Goal: Communication & Community: Answer question/provide support

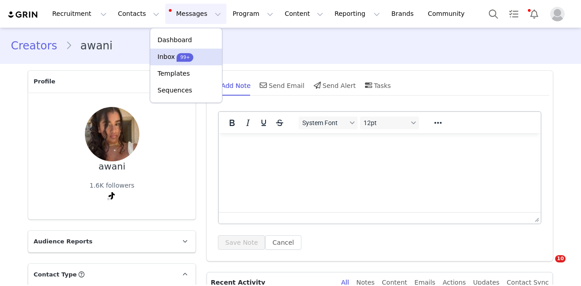
click at [162, 55] on p "Inbox" at bounding box center [165, 57] width 17 height 10
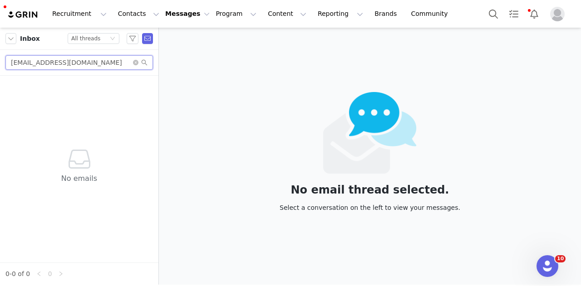
click at [117, 64] on input "management@ellakasumovic.com" at bounding box center [78, 62] width 147 height 15
paste input "ellinoraquick@gmail"
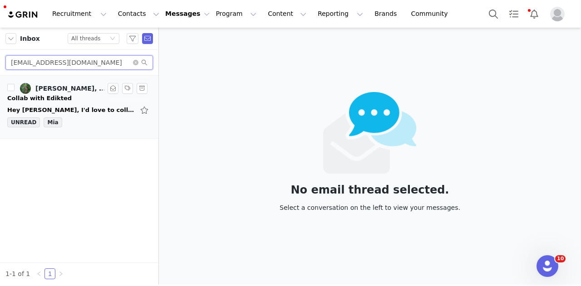
type input "ellinoraquick@gmail.com"
click at [101, 94] on div "Collab with Edikted" at bounding box center [79, 98] width 144 height 9
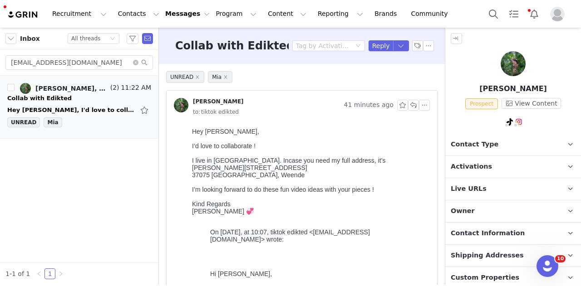
scroll to position [69, 0]
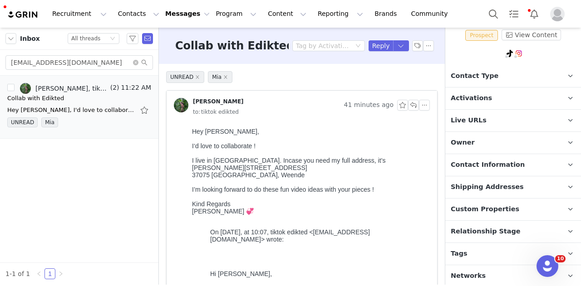
click at [484, 248] on p "Tags Keep track of your contacts by assigning them tags. You can then filter yo…" at bounding box center [502, 254] width 114 height 22
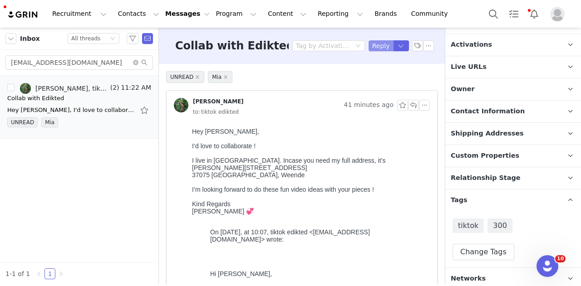
scroll to position [125, 0]
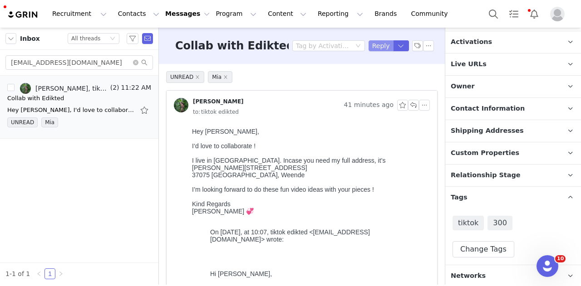
click at [369, 44] on button "Reply" at bounding box center [380, 45] width 25 height 11
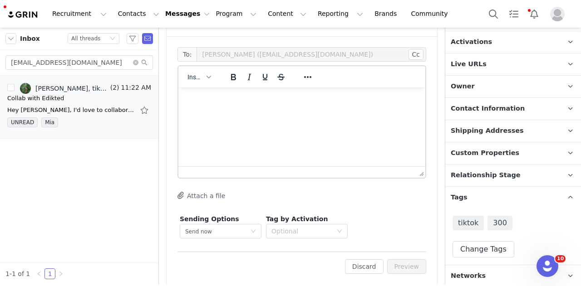
scroll to position [868, 0]
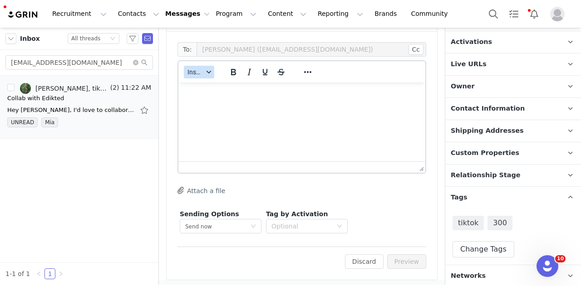
drag, startPoint x: 197, startPoint y: 79, endPoint x: 199, endPoint y: 74, distance: 5.3
click at [197, 79] on div "Insert System Font 12pt To open the popup, press Shift+Enter To open the popup,…" at bounding box center [301, 71] width 247 height 21
click at [199, 73] on span "Insert" at bounding box center [195, 72] width 16 height 7
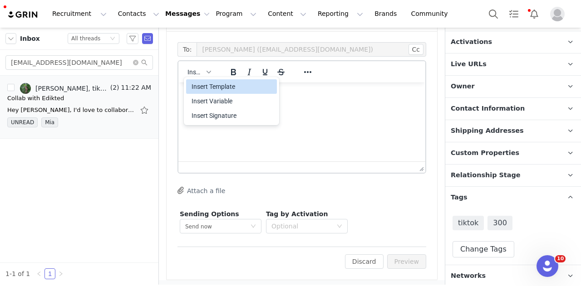
click at [201, 86] on div "Insert Template" at bounding box center [233, 86] width 82 height 11
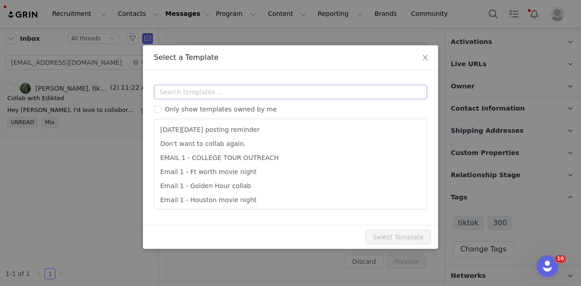
scroll to position [0, 0]
click at [209, 94] on input "text" at bounding box center [290, 92] width 273 height 15
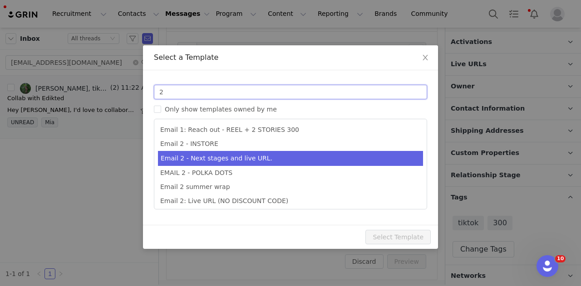
type input "2"
type input "Collab with Edikted"
click at [269, 156] on li "Email 2 - Next stages and live URL." at bounding box center [290, 158] width 265 height 15
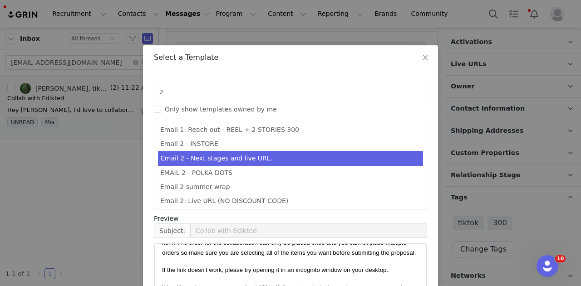
scroll to position [241, 0]
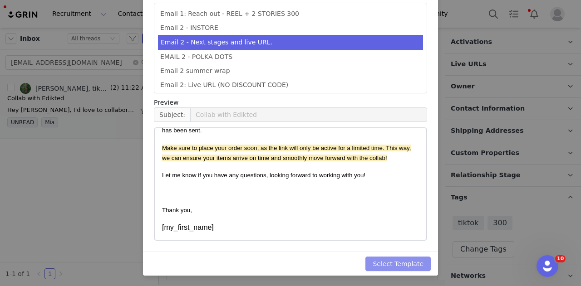
click at [409, 266] on button "Select Template" at bounding box center [397, 264] width 65 height 15
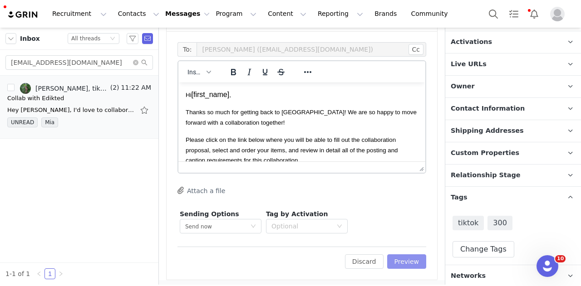
scroll to position [0, 0]
click at [409, 262] on button "Preview" at bounding box center [406, 262] width 39 height 15
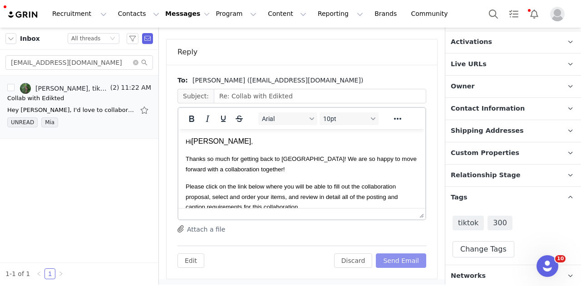
click at [409, 262] on button "Send Email" at bounding box center [401, 261] width 50 height 15
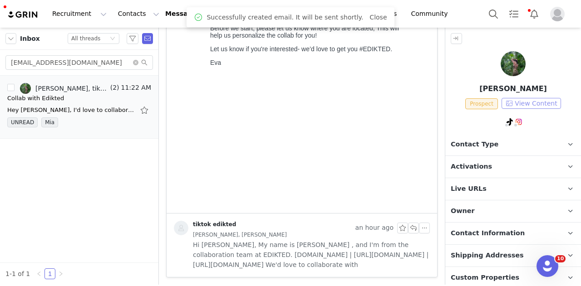
scroll to position [580, 0]
click at [477, 144] on span "Contact Type" at bounding box center [475, 145] width 48 height 10
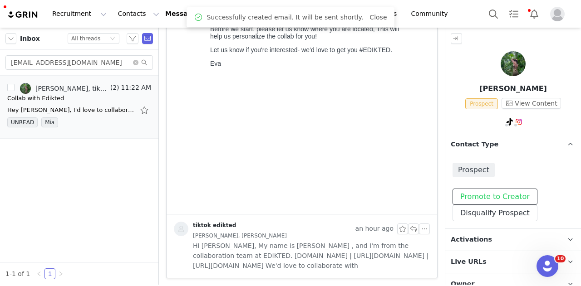
click at [471, 193] on button "Promote to Creator" at bounding box center [494, 197] width 85 height 16
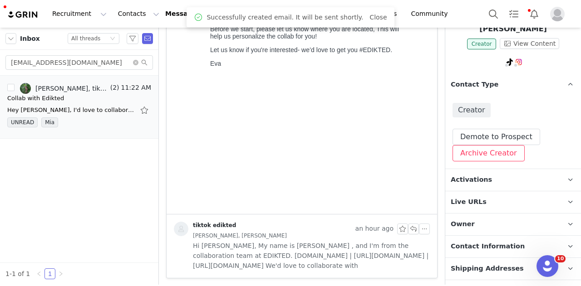
scroll to position [91, 0]
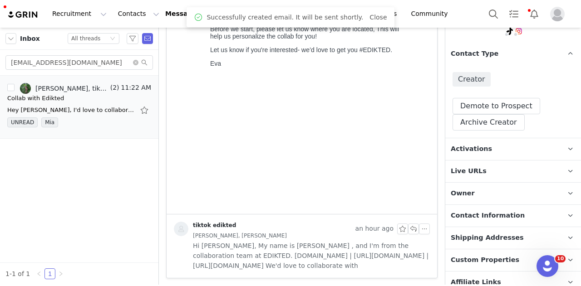
click at [487, 140] on p "Activations" at bounding box center [502, 149] width 114 height 22
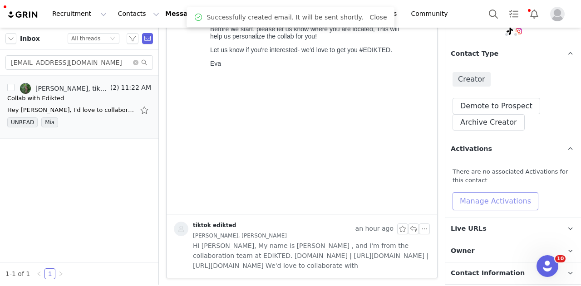
click at [484, 197] on button "Manage Activations" at bounding box center [495, 201] width 86 height 18
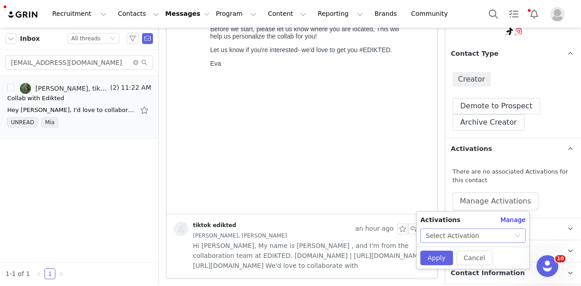
click at [474, 239] on div "Select Activation" at bounding box center [470, 236] width 88 height 14
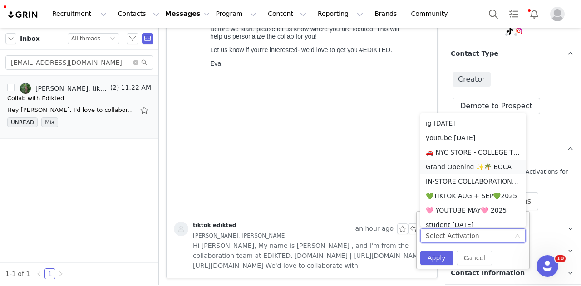
scroll to position [231, 0]
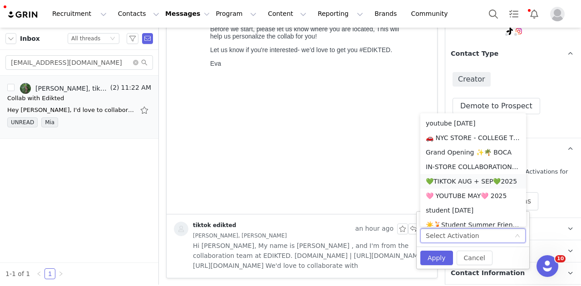
click at [479, 180] on li "💚TIKTOK AUG + SEP💚2025" at bounding box center [473, 181] width 106 height 15
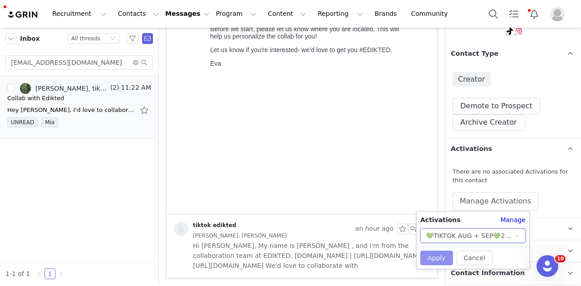
click at [439, 258] on button "Apply" at bounding box center [436, 258] width 33 height 15
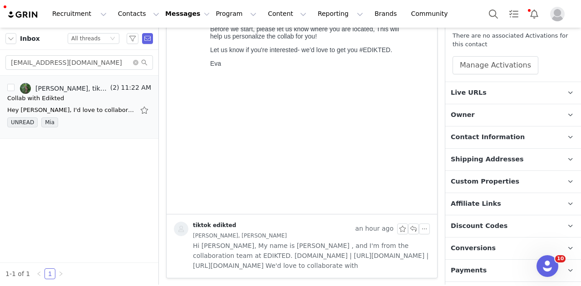
click at [498, 118] on p "Owner The account user who owns the contact" at bounding box center [502, 115] width 114 height 22
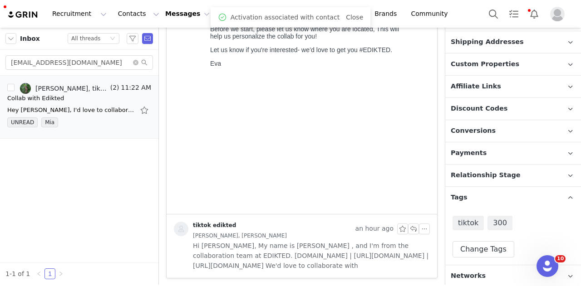
scroll to position [398, 0]
click at [505, 177] on span "Relationship Stage" at bounding box center [486, 176] width 70 height 10
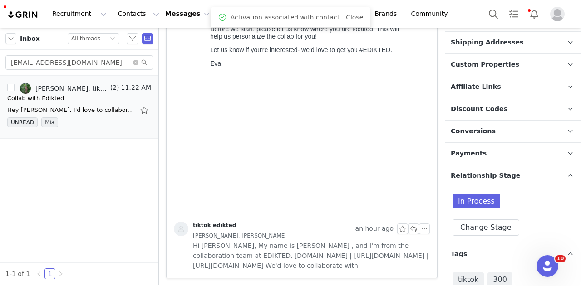
drag, startPoint x: 482, startPoint y: 235, endPoint x: 495, endPoint y: 188, distance: 48.0
click at [481, 233] on div "In Process Change Stage" at bounding box center [513, 215] width 136 height 56
click at [480, 223] on button "Change Stage" at bounding box center [485, 228] width 67 height 16
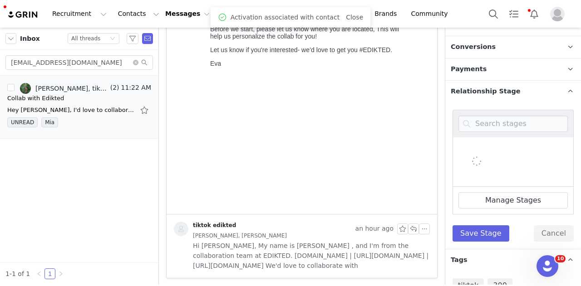
scroll to position [544, 0]
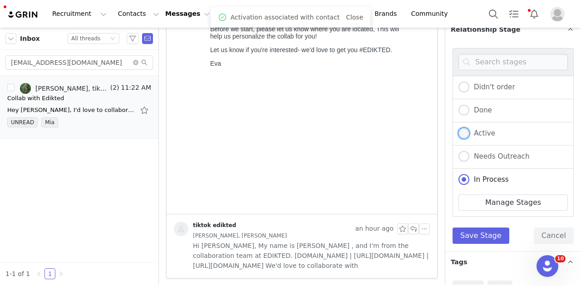
click at [488, 132] on span "Active" at bounding box center [482, 133] width 26 height 8
click at [469, 132] on input "Active" at bounding box center [463, 134] width 11 height 12
radio input "true"
radio input "false"
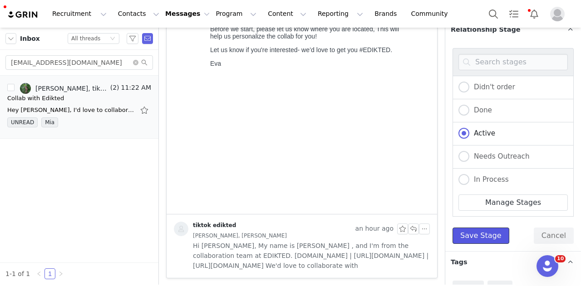
click at [479, 233] on button "Save Stage" at bounding box center [480, 236] width 57 height 16
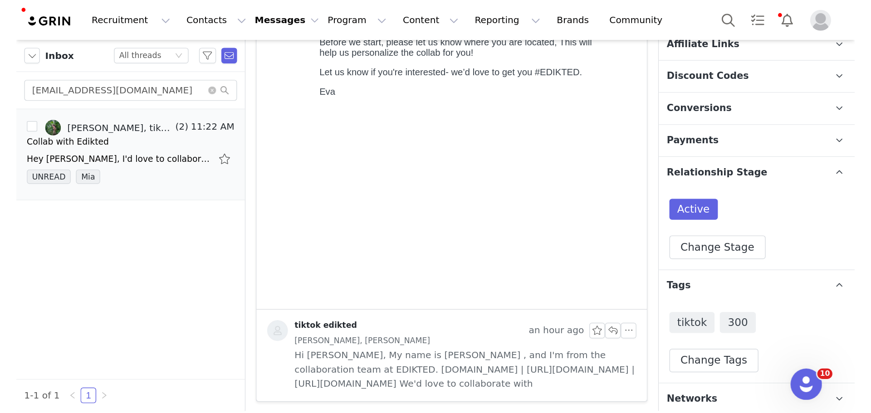
scroll to position [329, 0]
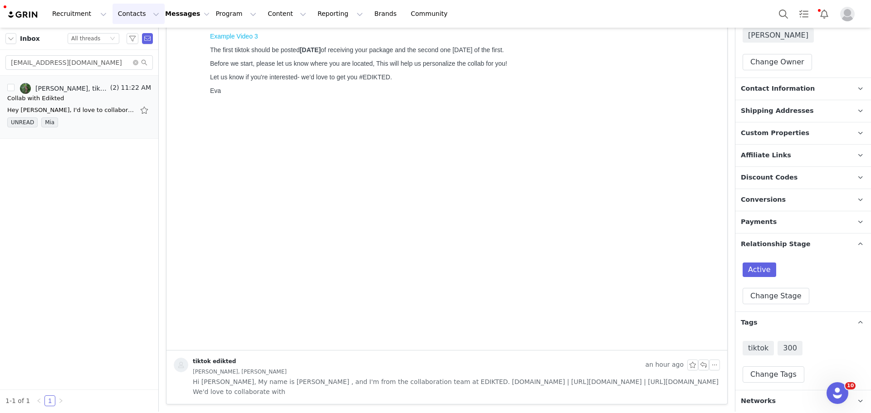
click at [126, 14] on button "Contacts Contacts" at bounding box center [139, 14] width 52 height 20
drag, startPoint x: 229, startPoint y: 17, endPoint x: 254, endPoint y: 19, distance: 25.0
click at [229, 17] on button "Program Program" at bounding box center [236, 14] width 52 height 20
click at [246, 38] on div "Activations" at bounding box center [240, 40] width 61 height 10
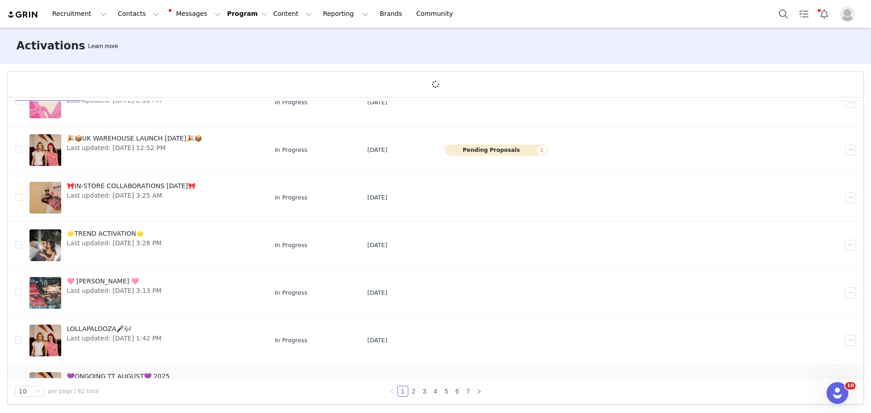
scroll to position [221, 0]
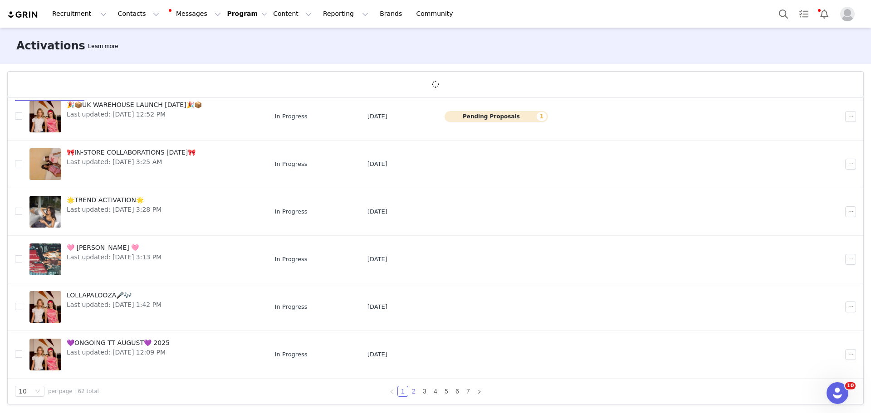
click at [409, 286] on link "2" at bounding box center [414, 392] width 10 height 10
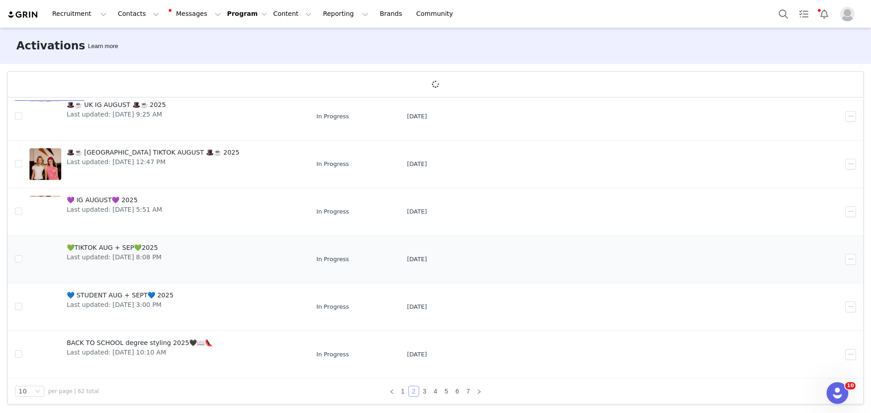
scroll to position [45, 0]
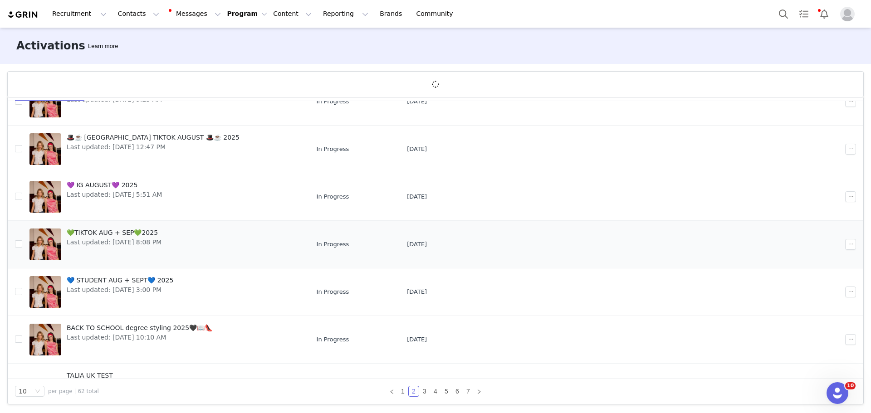
click at [137, 233] on span "💚TIKTOK AUG + SEP💚2025" at bounding box center [114, 233] width 95 height 10
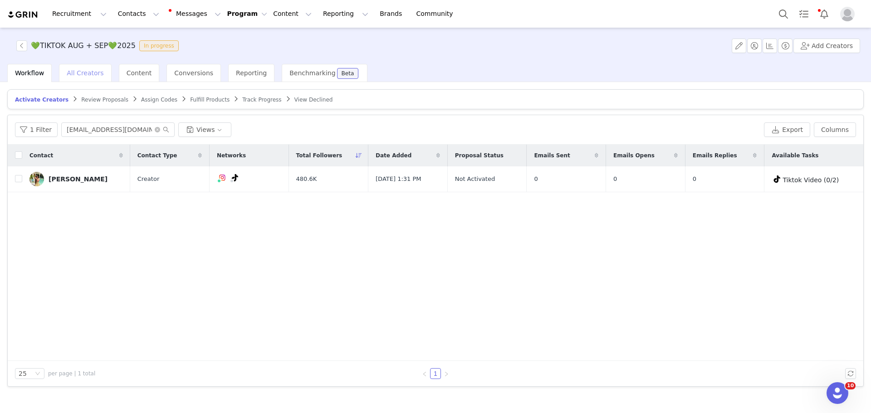
click at [77, 72] on span "All Creators" at bounding box center [85, 72] width 37 height 7
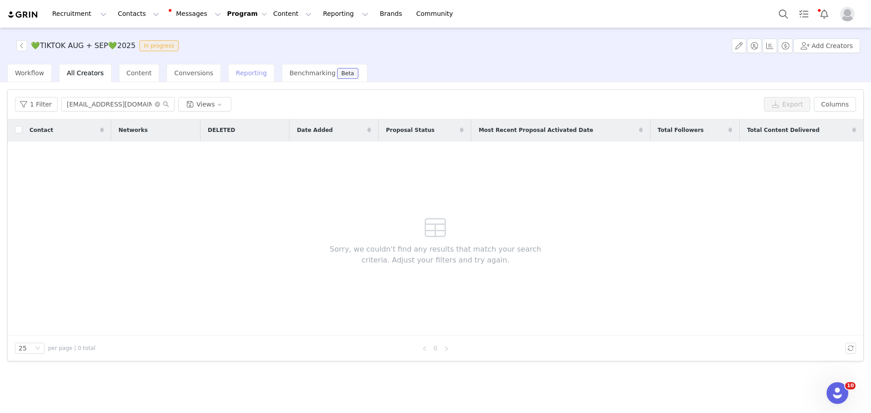
click at [236, 74] on span "Reporting" at bounding box center [251, 72] width 31 height 7
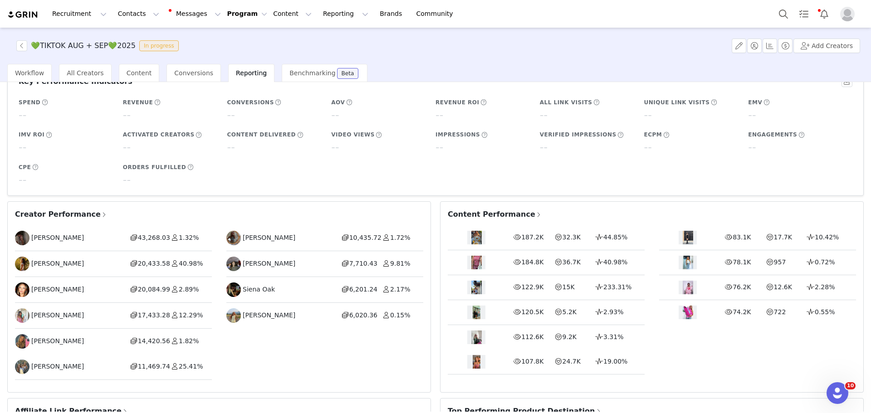
scroll to position [91, 0]
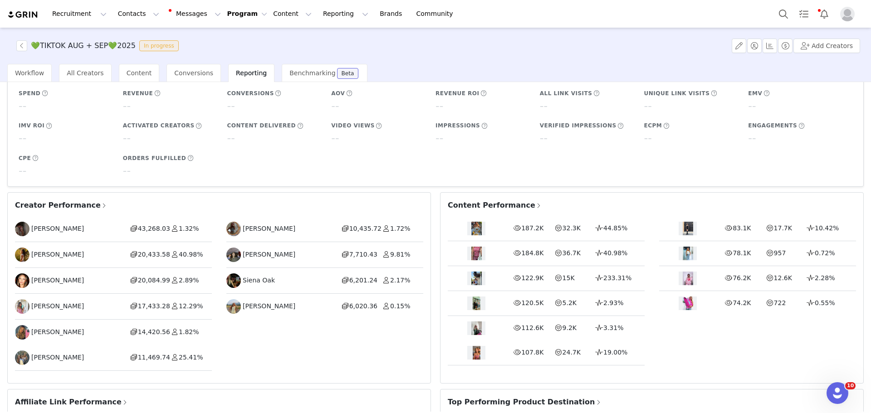
click at [62, 205] on span "Creator Performance" at bounding box center [61, 205] width 93 height 11
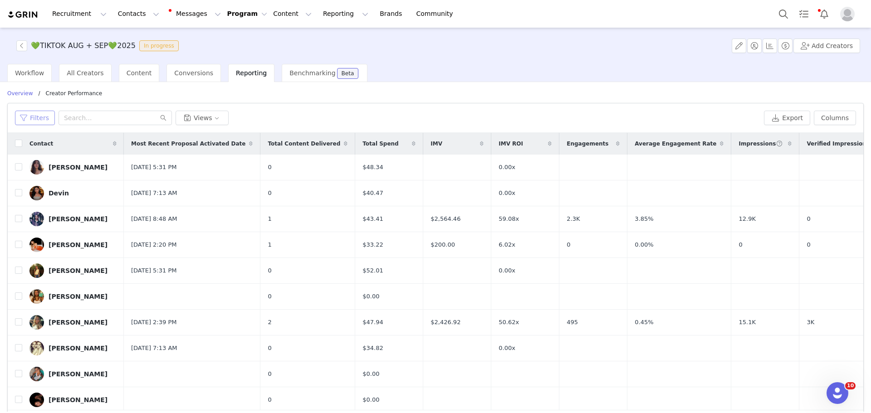
click at [29, 123] on button "Filters" at bounding box center [35, 118] width 40 height 15
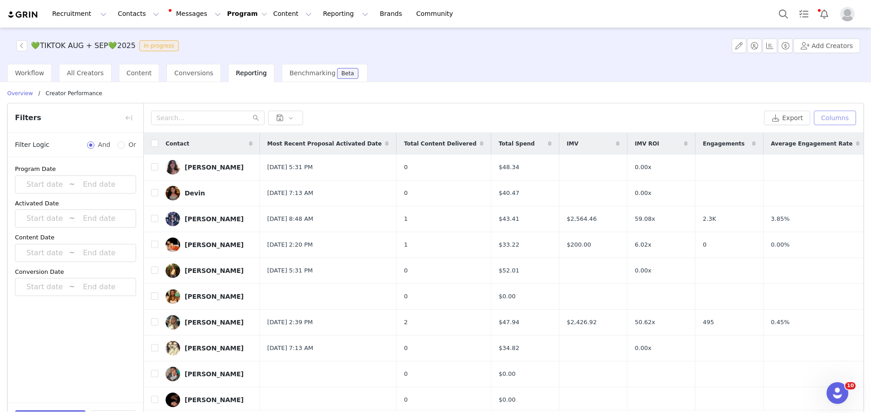
click at [580, 119] on button "Columns" at bounding box center [835, 118] width 42 height 15
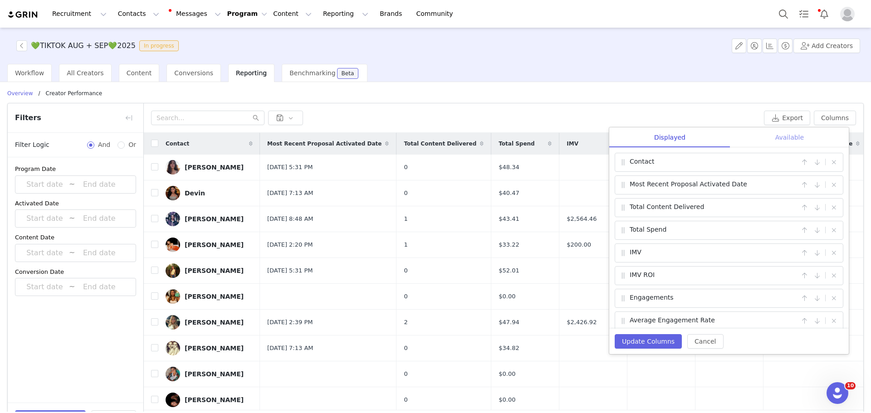
click at [580, 135] on div "Available" at bounding box center [790, 138] width 118 height 20
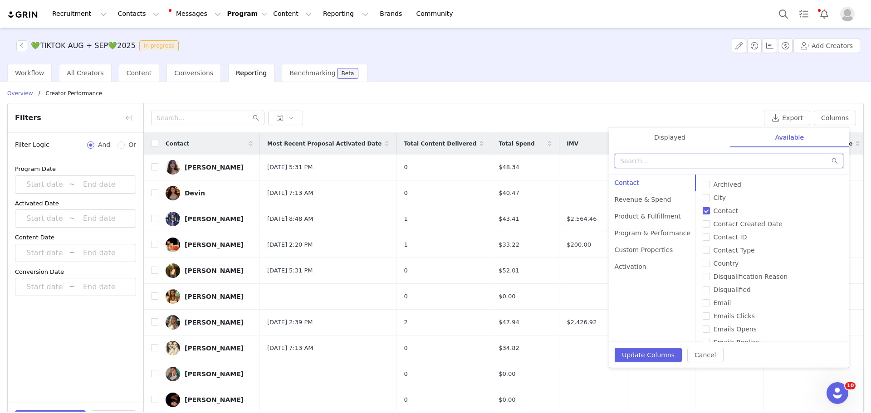
click at [580, 165] on input "text" at bounding box center [729, 161] width 229 height 15
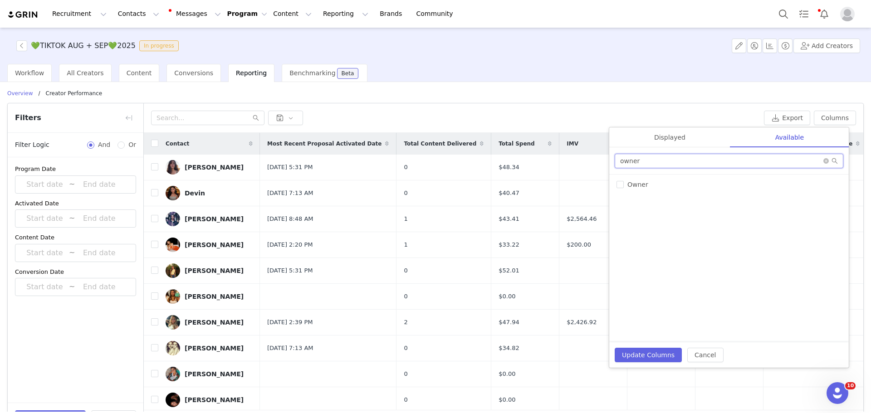
type input "owner"
click at [580, 186] on span "Owner" at bounding box center [638, 184] width 28 height 7
click at [580, 186] on input "Owner" at bounding box center [620, 184] width 7 height 7
checkbox input "true"
drag, startPoint x: 664, startPoint y: 354, endPoint x: 669, endPoint y: 346, distance: 9.0
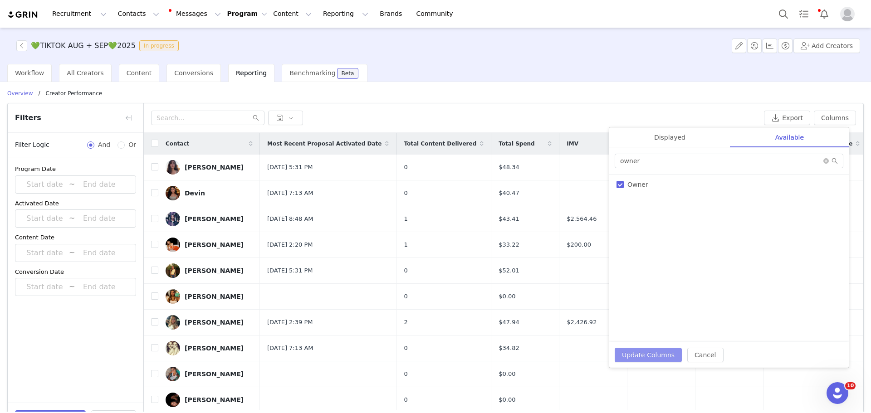
click at [580, 286] on button "Update Columns" at bounding box center [648, 355] width 67 height 15
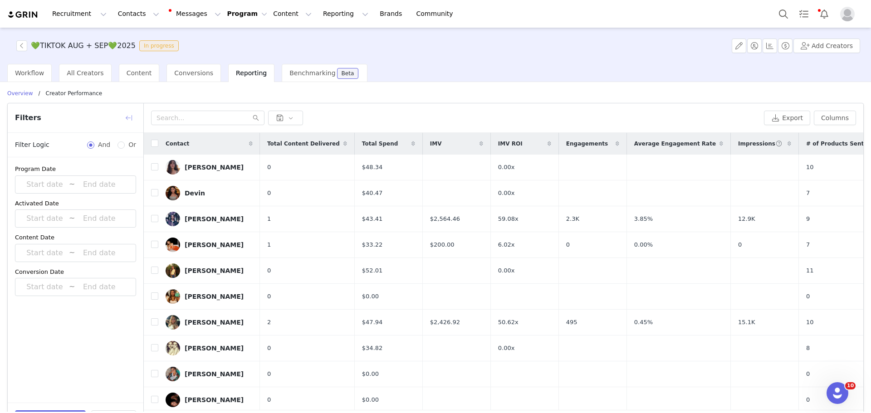
click at [130, 118] on button "button" at bounding box center [129, 118] width 15 height 15
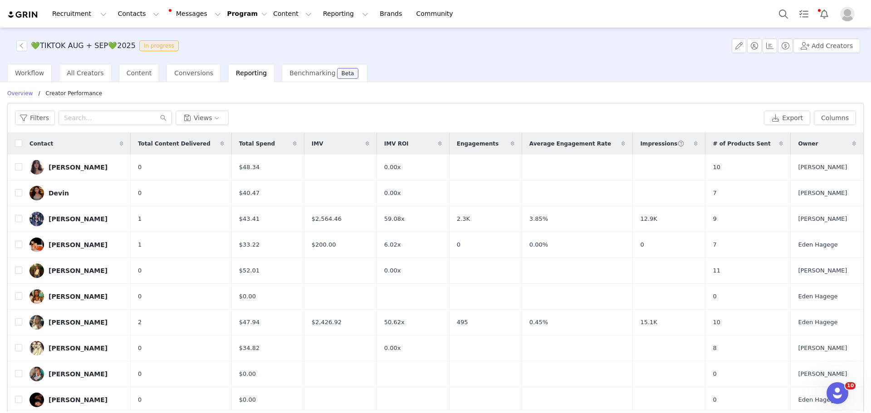
click at [580, 142] on icon at bounding box center [855, 143] width 4 height 5
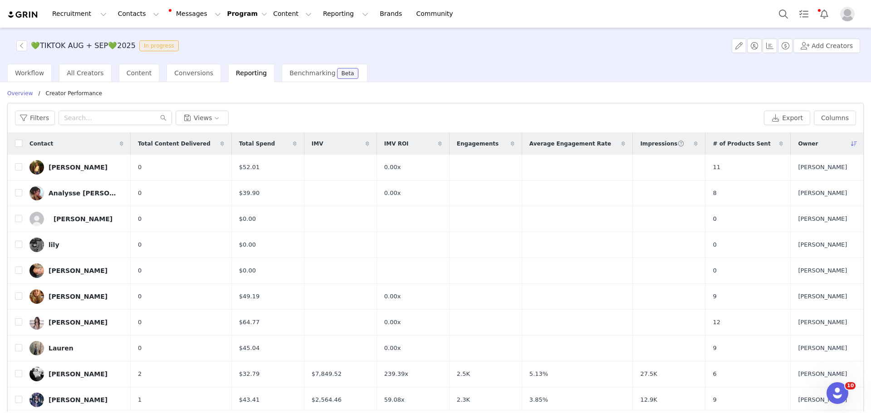
click at [580, 143] on icon at bounding box center [854, 143] width 6 height 5
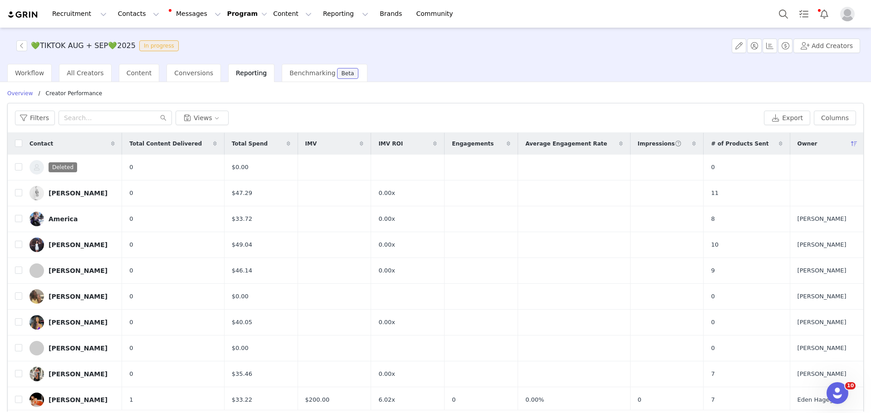
click at [111, 143] on icon at bounding box center [113, 143] width 4 height 5
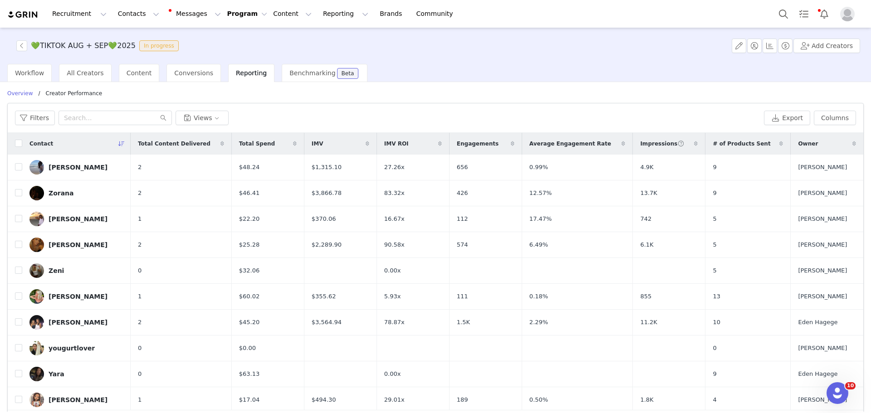
click at [362, 142] on span at bounding box center [367, 143] width 11 height 11
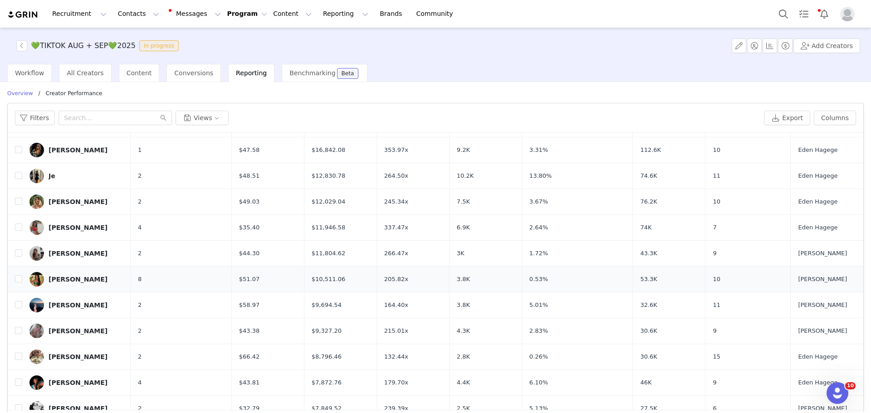
scroll to position [272, 0]
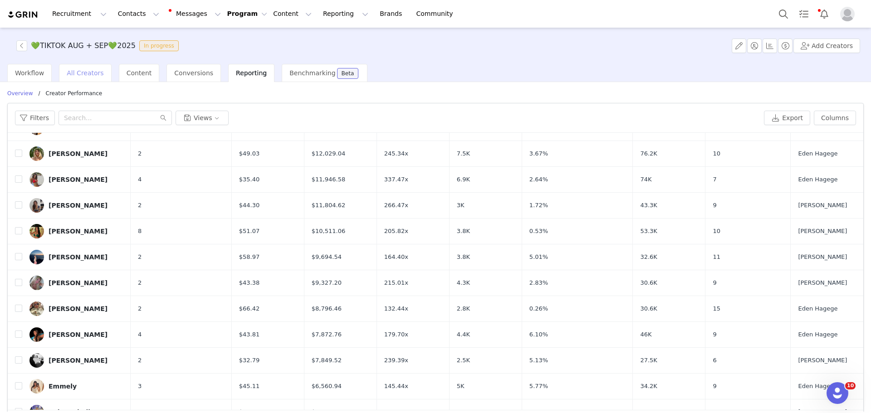
click at [83, 75] on span "All Creators" at bounding box center [85, 72] width 37 height 7
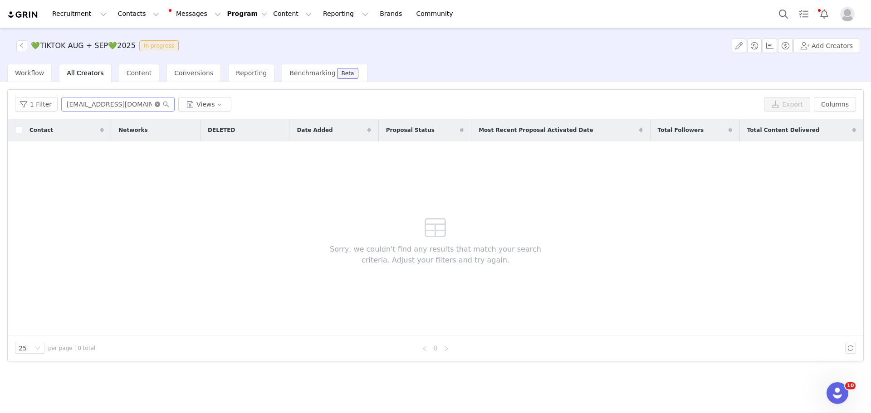
click at [155, 103] on icon "icon: close-circle" at bounding box center [157, 104] width 5 height 5
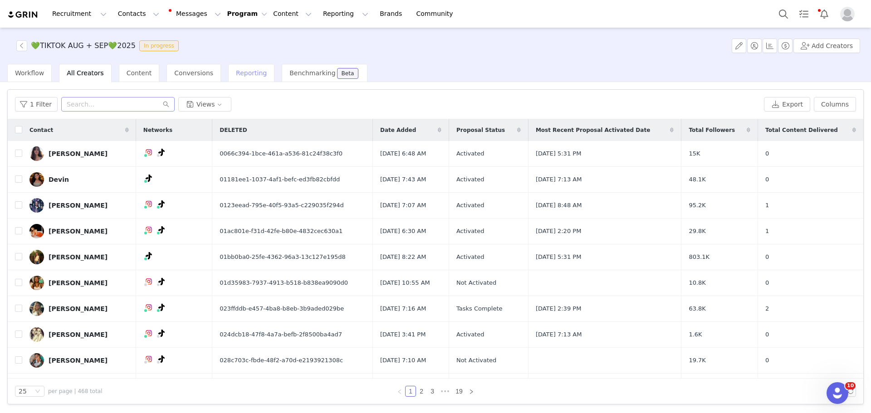
click at [240, 74] on span "Reporting" at bounding box center [251, 72] width 31 height 7
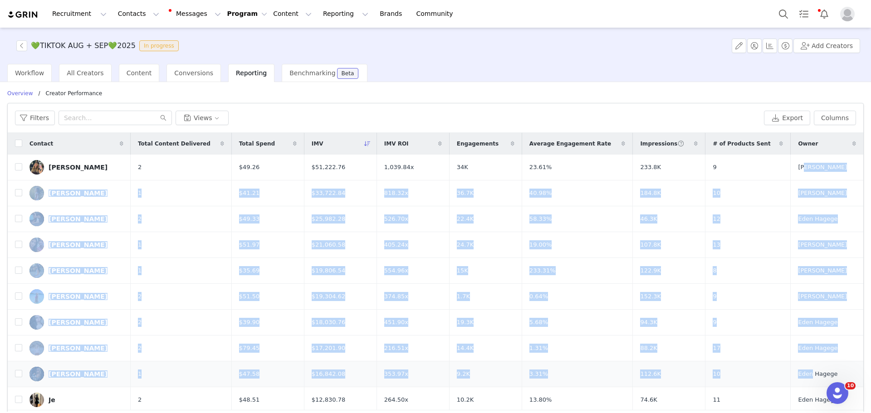
drag, startPoint x: 788, startPoint y: 167, endPoint x: 781, endPoint y: 379, distance: 212.0
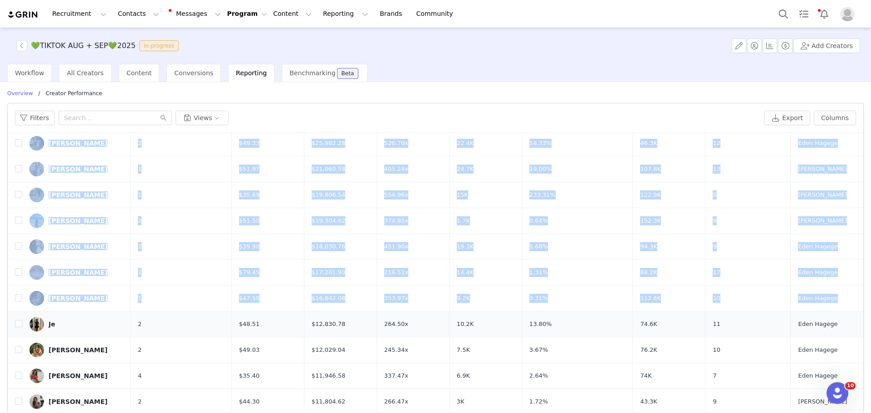
scroll to position [182, 0]
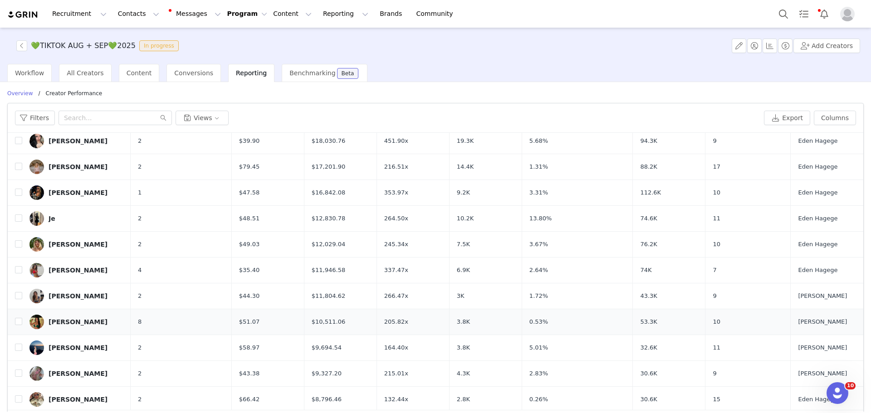
click at [580, 286] on td "10" at bounding box center [748, 323] width 85 height 26
click at [320, 15] on button "Reporting Reporting" at bounding box center [346, 14] width 56 height 20
click at [339, 53] on p "Report Builder" at bounding box center [325, 57] width 45 height 10
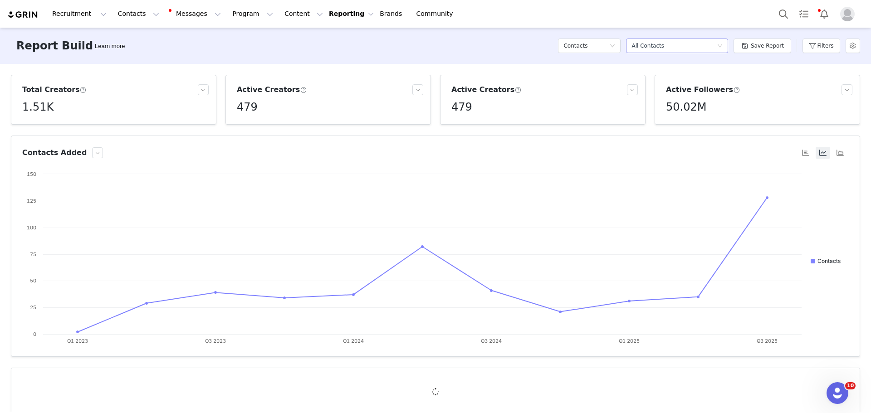
click at [580, 46] on div "Select a report All Contacts" at bounding box center [674, 46] width 85 height 14
click at [580, 52] on div "Contacts" at bounding box center [587, 46] width 46 height 14
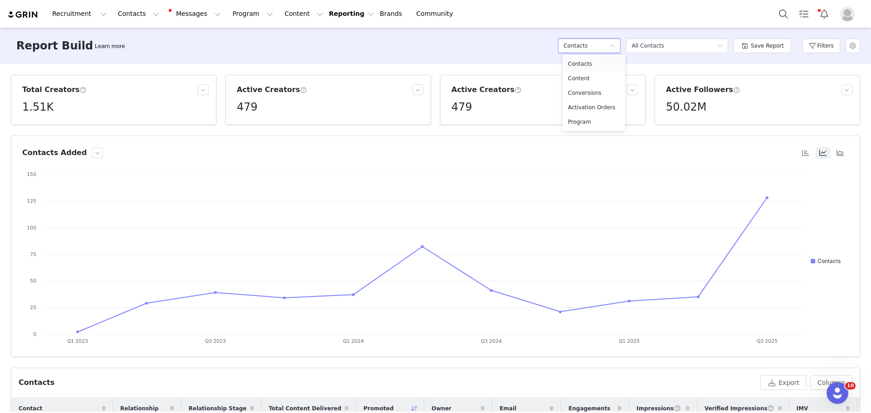
click at [580, 65] on h5 "Contacts" at bounding box center [594, 64] width 52 height 10
click at [580, 43] on button "Filters" at bounding box center [822, 46] width 38 height 15
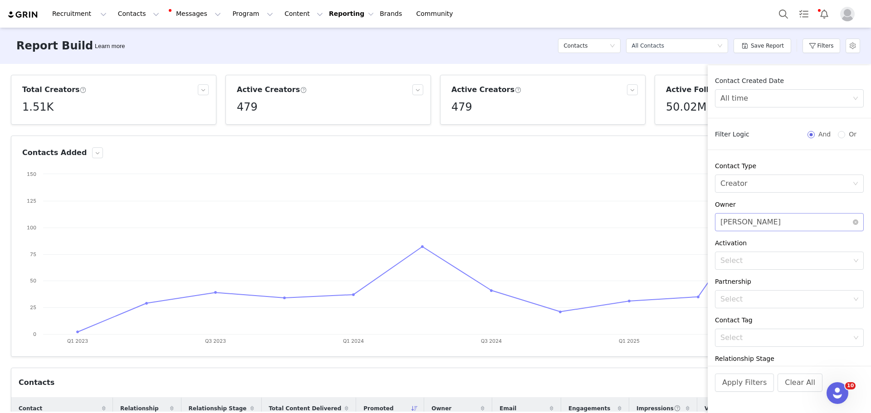
click at [580, 228] on div "[PERSON_NAME]" at bounding box center [751, 222] width 60 height 17
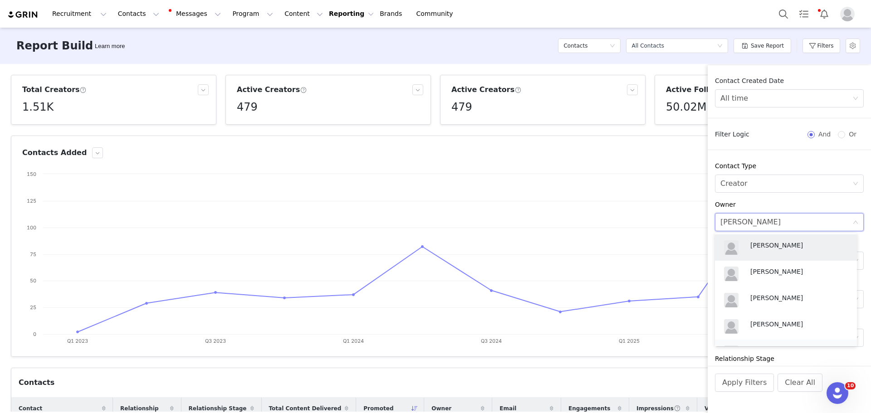
scroll to position [346, 0]
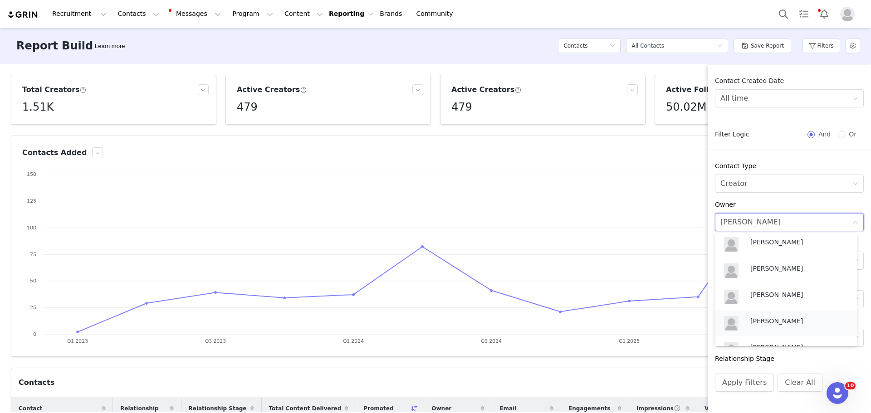
click at [580, 286] on p "Ella Brooks" at bounding box center [800, 321] width 98 height 10
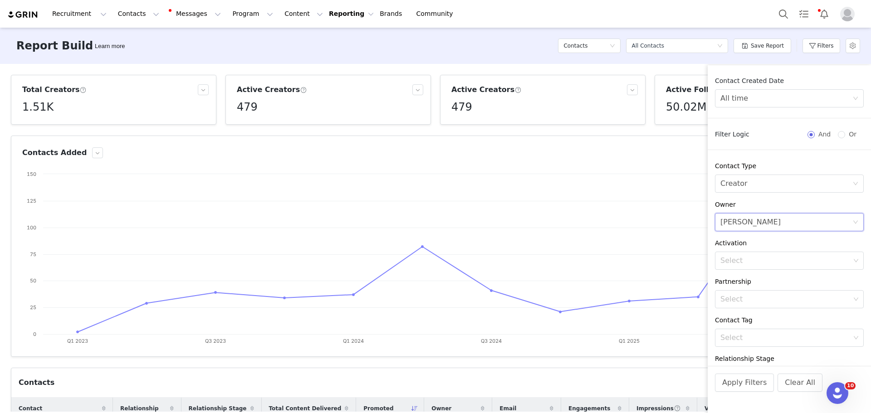
scroll to position [56, 0]
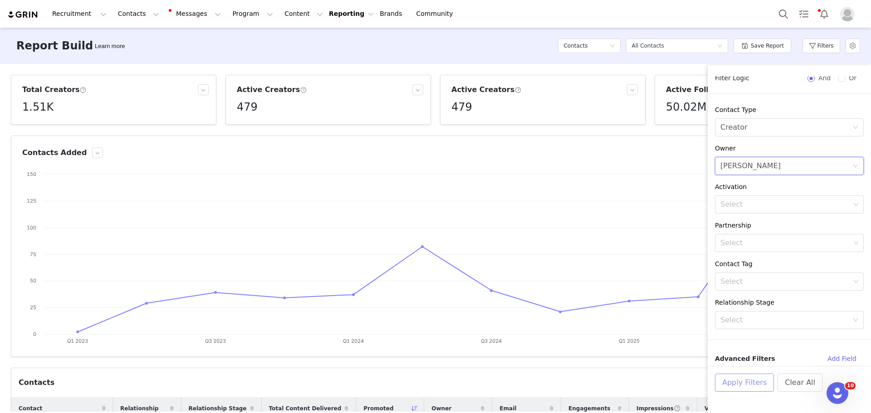
click at [580, 286] on button "Apply Filters" at bounding box center [744, 383] width 59 height 18
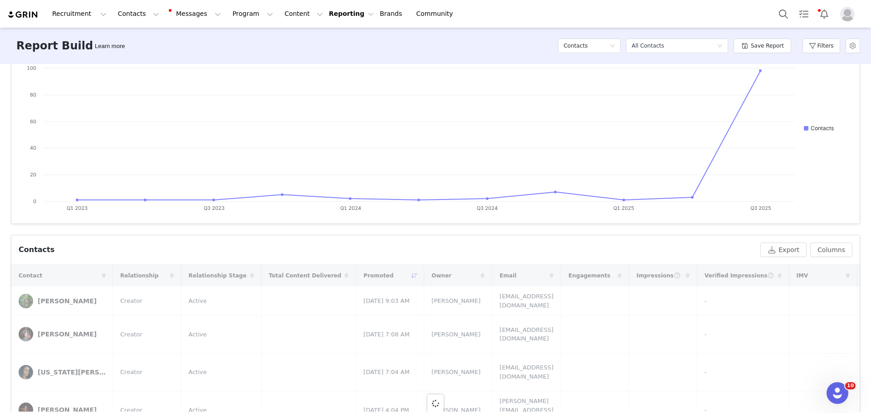
scroll to position [0, 0]
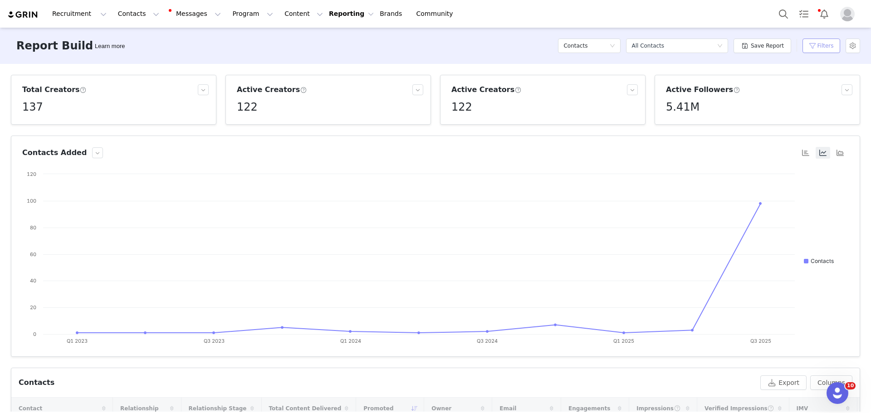
click at [580, 49] on button "Filters" at bounding box center [822, 46] width 38 height 15
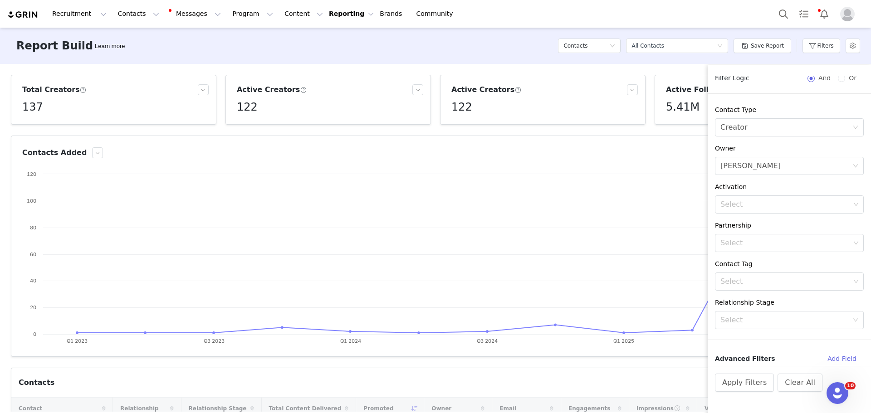
click at [580, 69] on div "Total Creators 137 Active Creators 122 Active Creators 122 Active Followers 5.4…" at bounding box center [435, 238] width 871 height 348
drag, startPoint x: 586, startPoint y: 84, endPoint x: 540, endPoint y: 88, distance: 46.0
click at [580, 84] on article "Active Creators 122" at bounding box center [543, 100] width 206 height 50
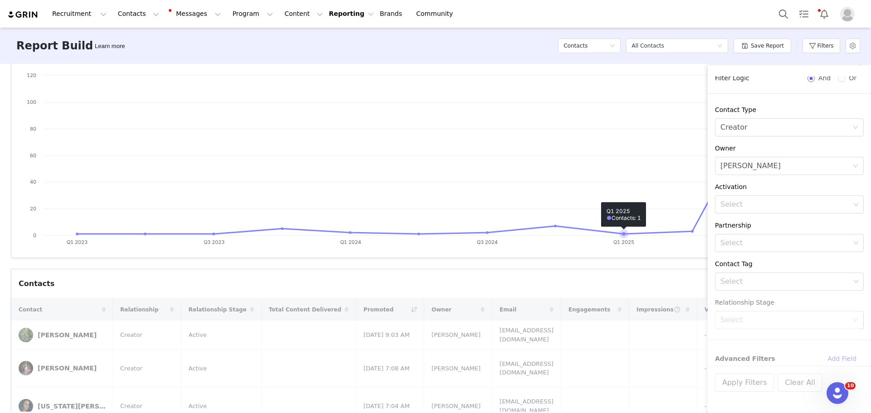
scroll to position [182, 0]
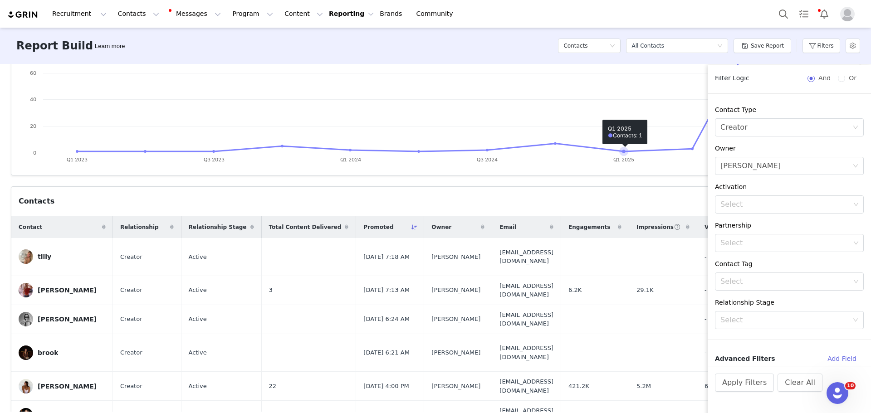
click at [580, 101] on rect at bounding box center [432, 79] width 820 height 182
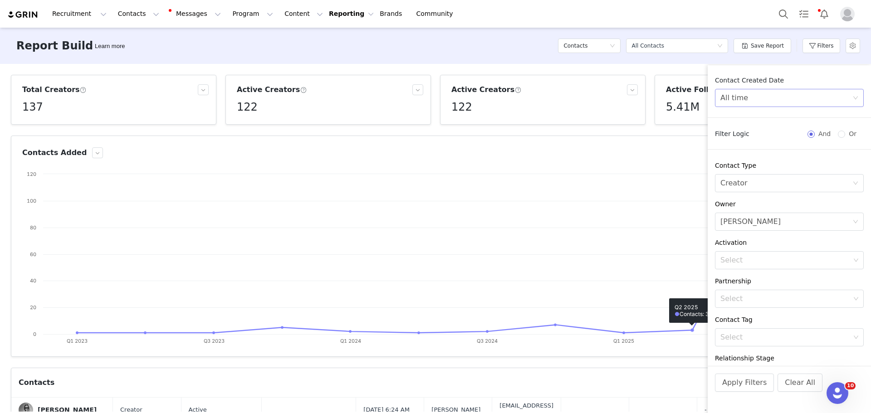
scroll to position [0, 0]
click at [580, 75] on div "Contact Created Date All time Filter Logic And Or Contact Type Select Creator O…" at bounding box center [789, 244] width 163 height 359
click at [580, 231] on rect at bounding box center [432, 261] width 820 height 182
click at [580, 286] on button "Apply Filters" at bounding box center [744, 383] width 59 height 18
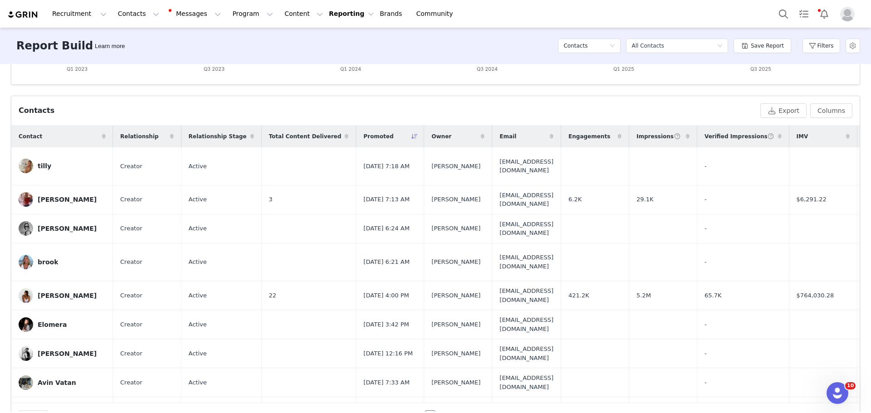
scroll to position [0, 142]
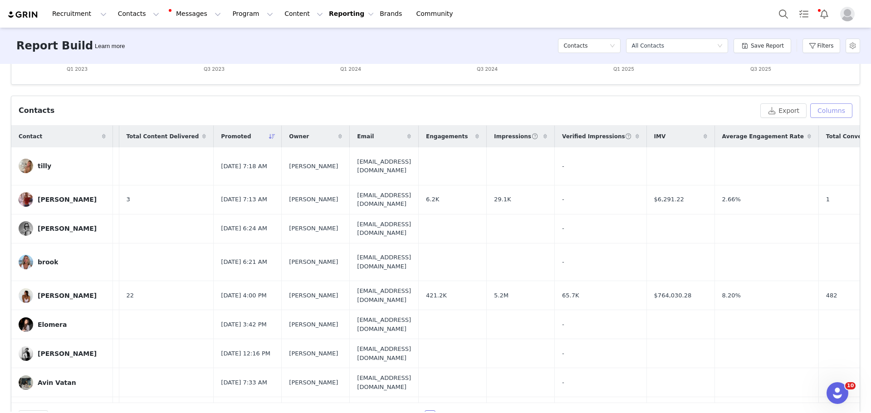
click at [580, 108] on button "Columns" at bounding box center [832, 110] width 42 height 15
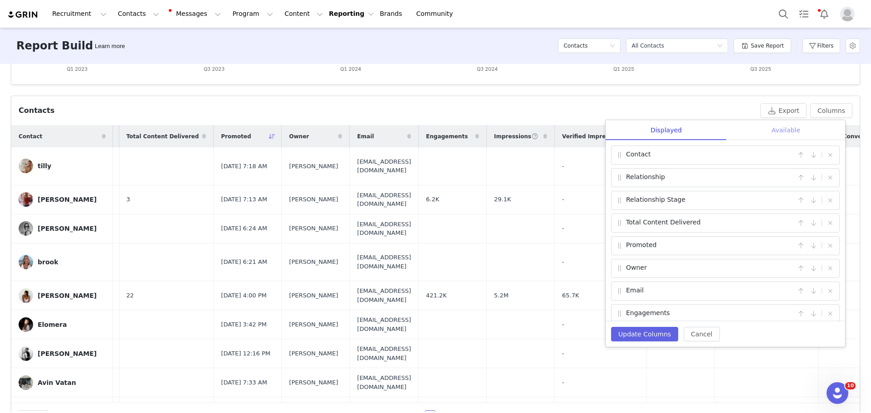
click at [580, 131] on div "Available" at bounding box center [786, 130] width 118 height 20
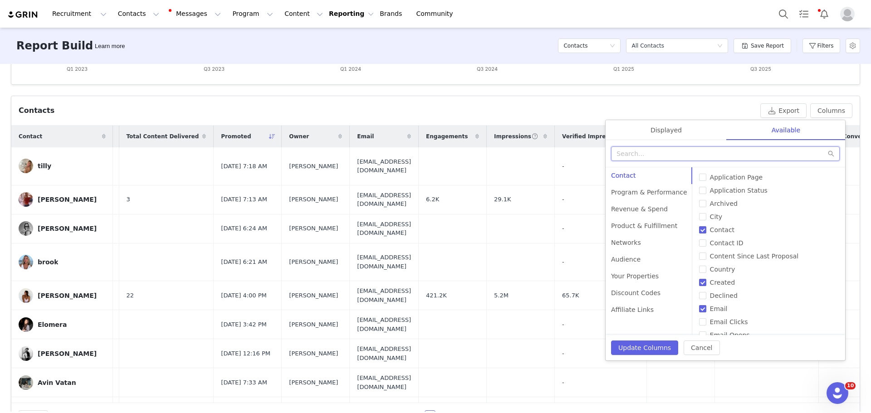
click at [580, 156] on input "text" at bounding box center [725, 154] width 229 height 15
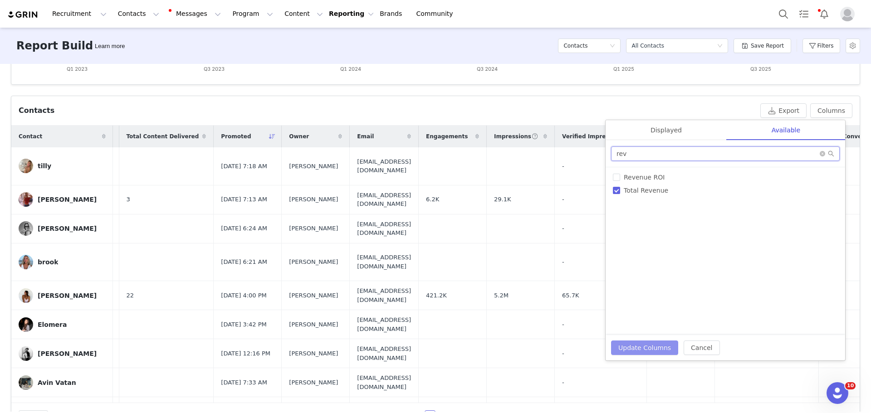
type input "rev"
drag, startPoint x: 647, startPoint y: 354, endPoint x: 642, endPoint y: 347, distance: 8.7
click at [580, 286] on button "Update Columns" at bounding box center [644, 348] width 67 height 15
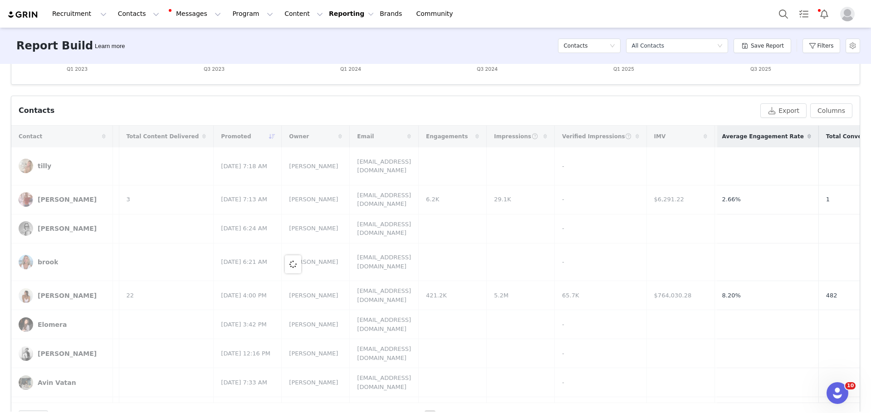
scroll to position [0, 0]
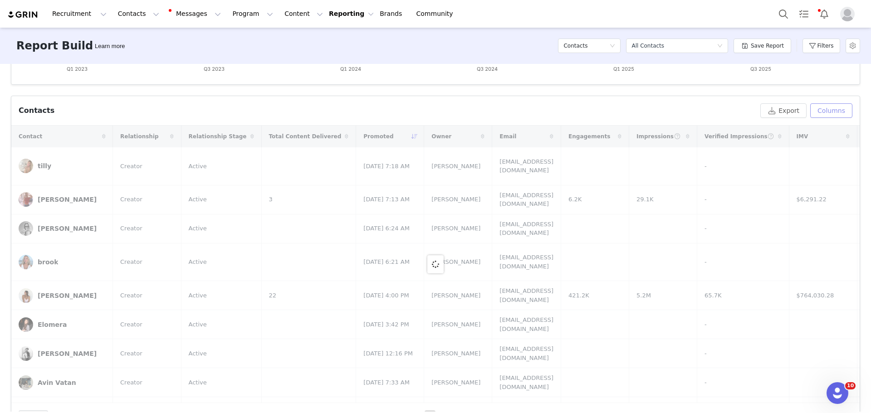
click at [580, 114] on button "Columns" at bounding box center [832, 110] width 42 height 15
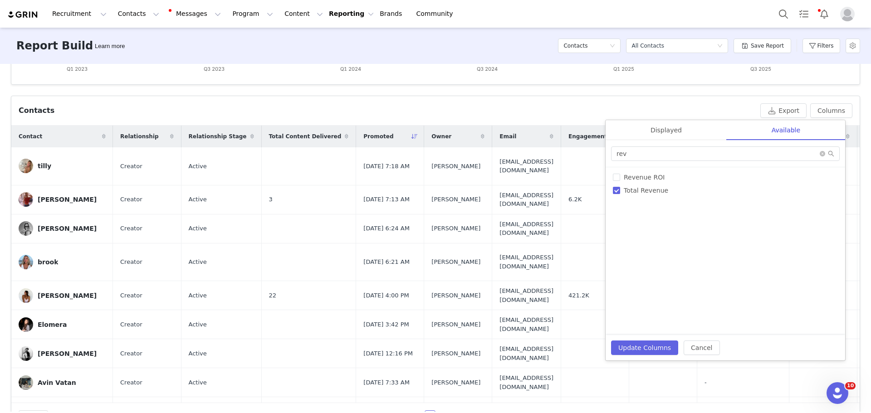
click at [580, 119] on div "Contacts Export Columns Displayed Available Contact | Relationship | Relationsh…" at bounding box center [435, 110] width 849 height 29
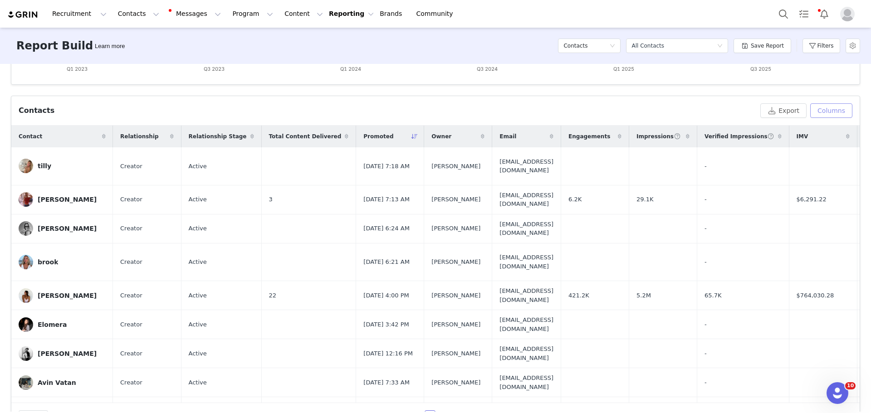
drag, startPoint x: 851, startPoint y: 102, endPoint x: 845, endPoint y: 108, distance: 8.3
click at [580, 103] on div "Contacts Export Columns Displayed Available Contact | Relationship | Relationsh…" at bounding box center [435, 110] width 849 height 29
drag, startPoint x: 844, startPoint y: 108, endPoint x: 840, endPoint y: 111, distance: 4.7
click at [580, 108] on button "Columns" at bounding box center [832, 110] width 42 height 15
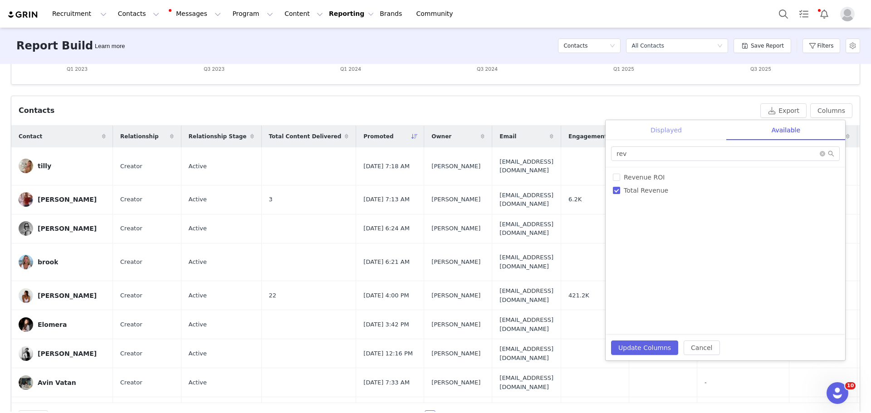
click at [580, 130] on div "Displayed" at bounding box center [666, 130] width 121 height 20
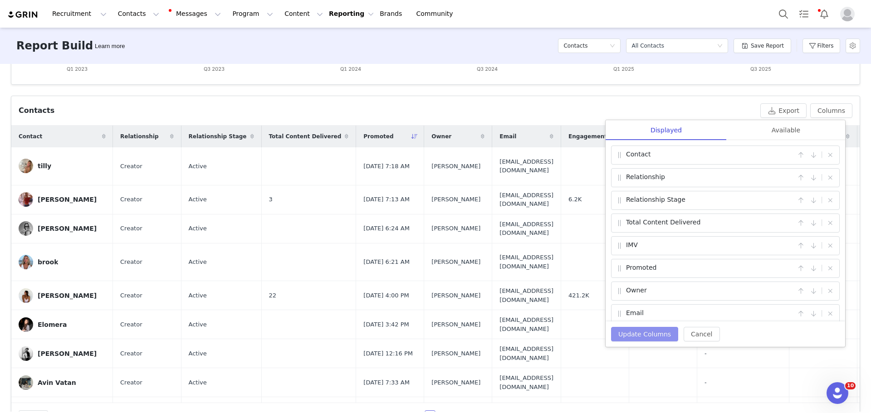
click at [580, 286] on button "Update Columns" at bounding box center [644, 334] width 67 height 15
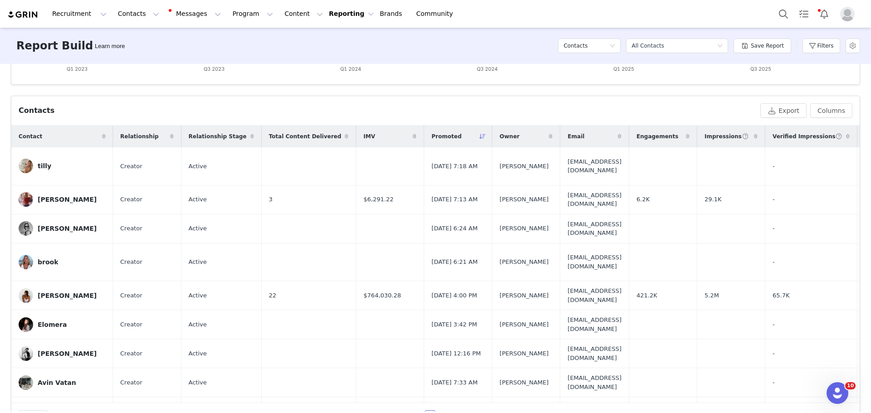
click at [413, 138] on icon at bounding box center [415, 136] width 4 height 5
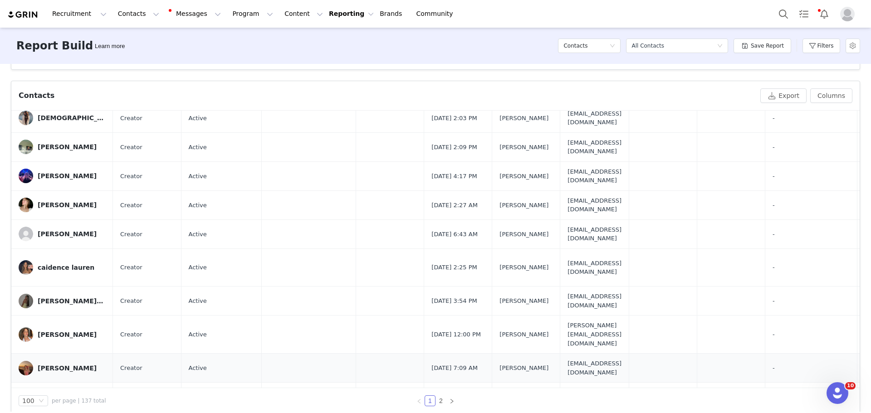
scroll to position [300, 0]
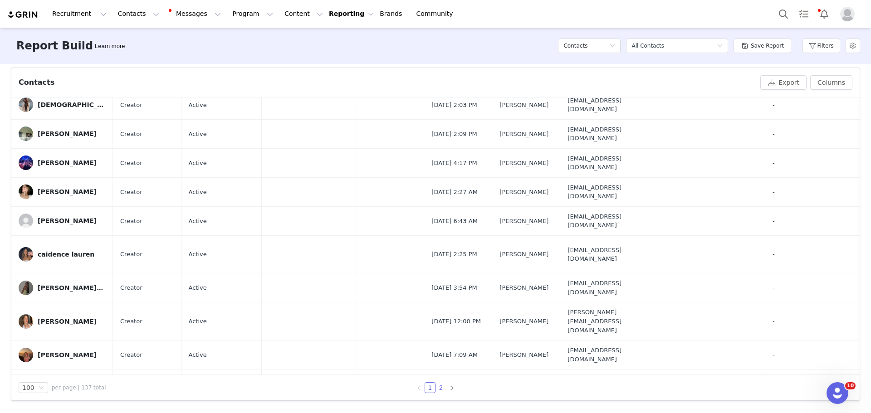
click at [436, 286] on link "2" at bounding box center [441, 388] width 10 height 10
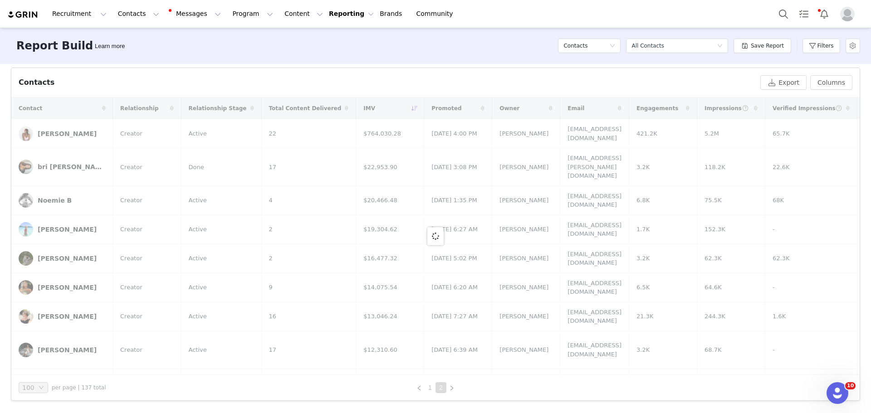
drag, startPoint x: 770, startPoint y: 140, endPoint x: 822, endPoint y: 67, distance: 90.1
click at [580, 132] on div at bounding box center [435, 237] width 849 height 278
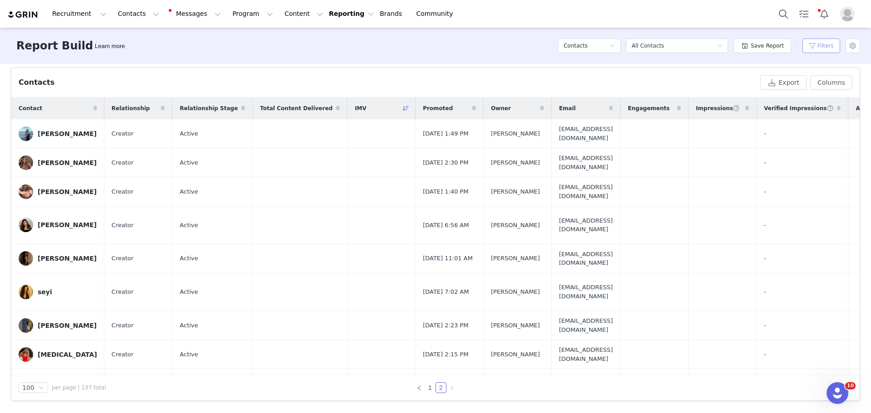
click at [580, 43] on button "Filters" at bounding box center [822, 46] width 38 height 15
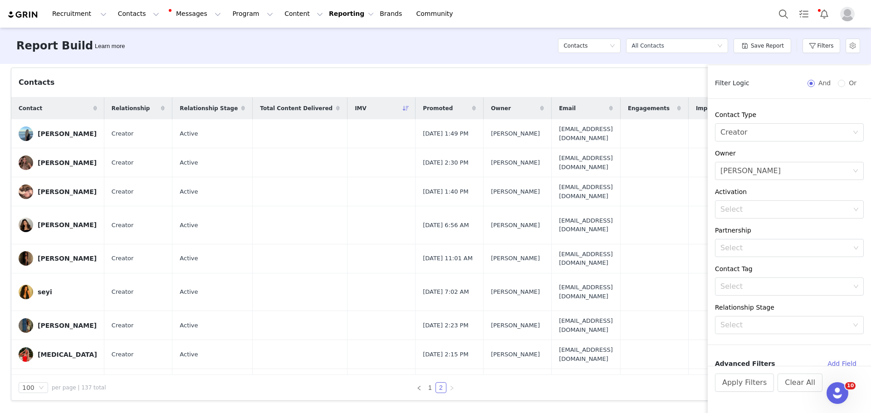
scroll to position [56, 0]
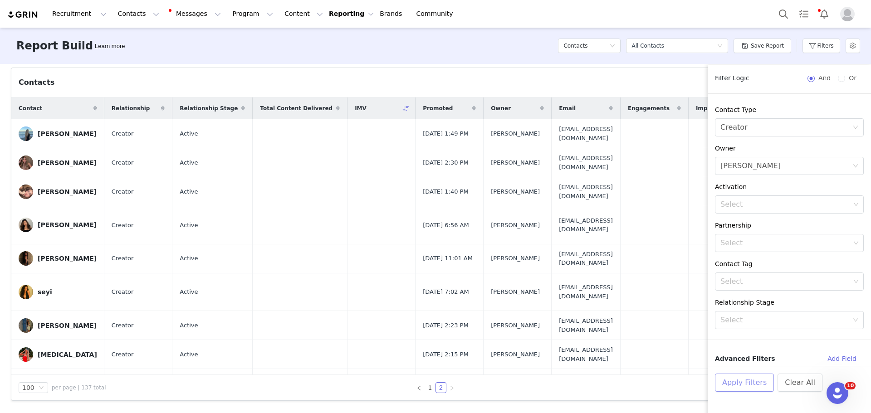
click at [580, 286] on button "Apply Filters" at bounding box center [744, 383] width 59 height 18
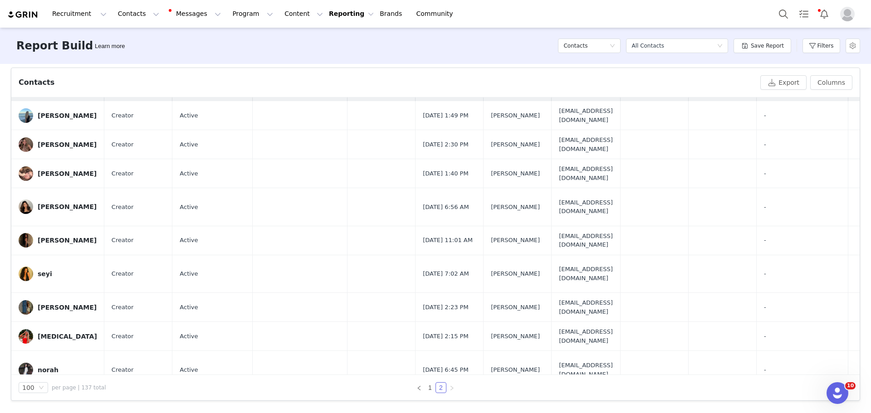
scroll to position [0, 0]
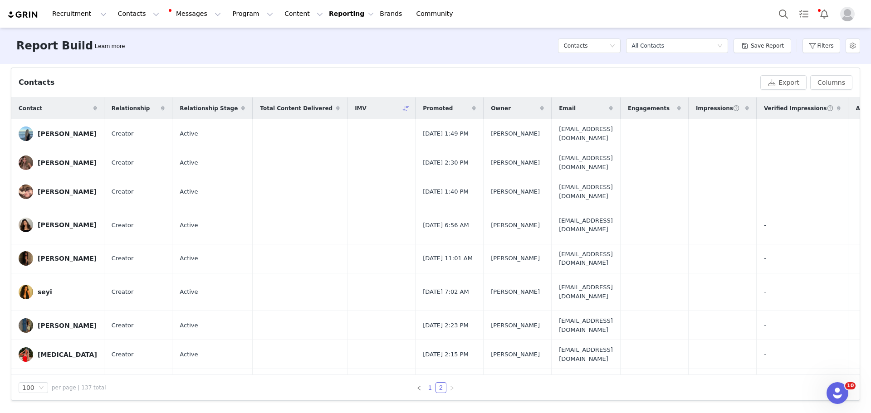
click at [426, 286] on link "1" at bounding box center [430, 388] width 10 height 10
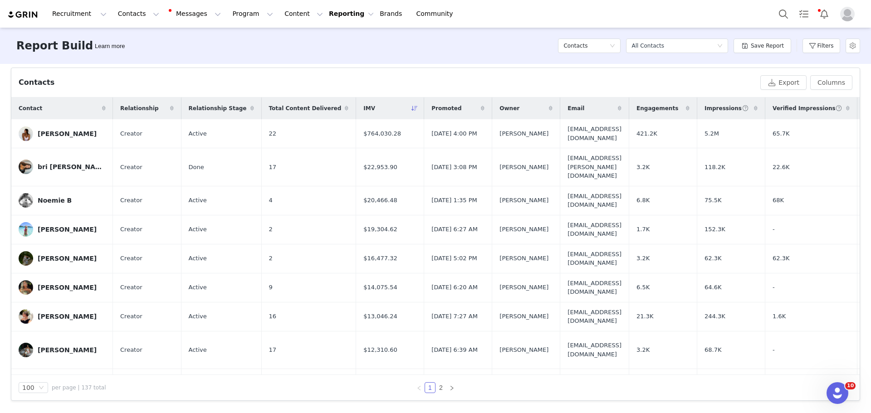
click at [329, 15] on button "Reporting Reporting" at bounding box center [351, 14] width 45 height 10
drag, startPoint x: 640, startPoint y: 92, endPoint x: 702, endPoint y: 69, distance: 66.2
click at [580, 91] on div "Contacts Export Columns Displayed Available Contact | Relationship | Relationsh…" at bounding box center [435, 82] width 849 height 29
click at [580, 44] on button "Filters" at bounding box center [822, 46] width 38 height 15
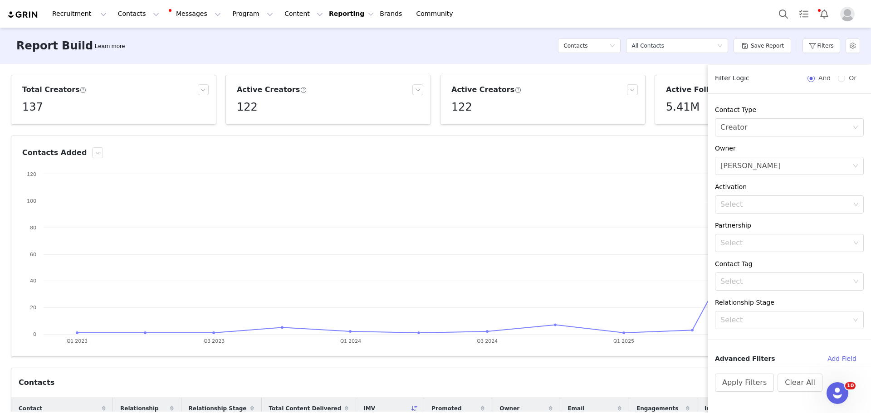
click at [580, 151] on div "Contacts Added" at bounding box center [409, 152] width 775 height 11
click at [580, 45] on div "Select a report All Contacts" at bounding box center [674, 46] width 85 height 14
click at [580, 159] on article "Contacts Added Created with Highcharts 9.3.3 Chart title Contacts Q1 2023 Q3 20…" at bounding box center [436, 246] width 850 height 221
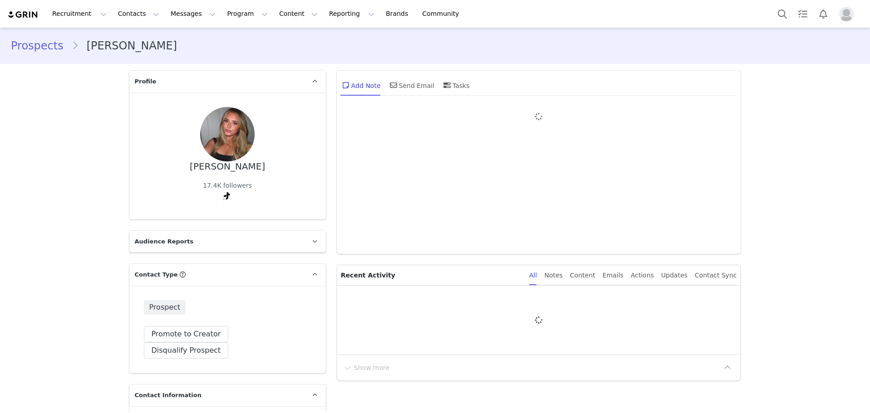
type input "+1 ([GEOGRAPHIC_DATA])"
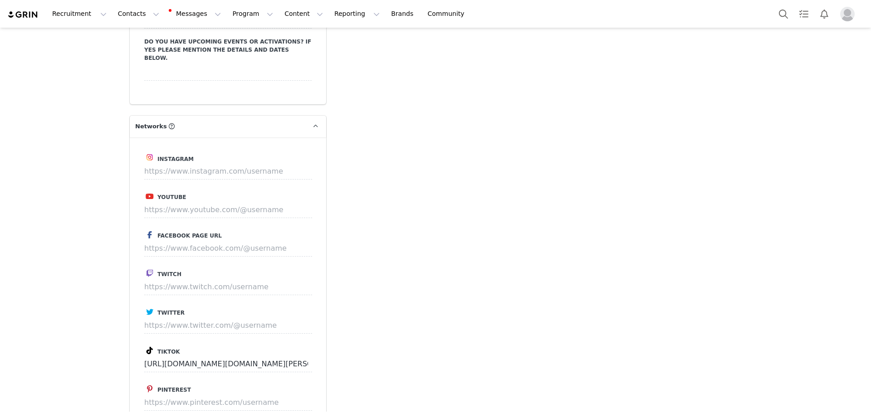
scroll to position [1451, 0]
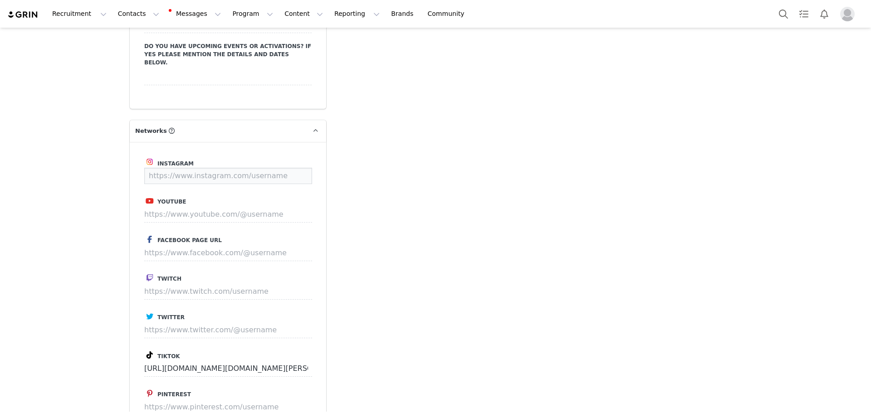
click at [238, 168] on input at bounding box center [228, 176] width 168 height 16
paste input "https://www.instagram.com/ivy.hinds/"
click at [292, 168] on button "Save" at bounding box center [295, 176] width 33 height 16
type input "https://www.instagram.com/ivy.hinds"
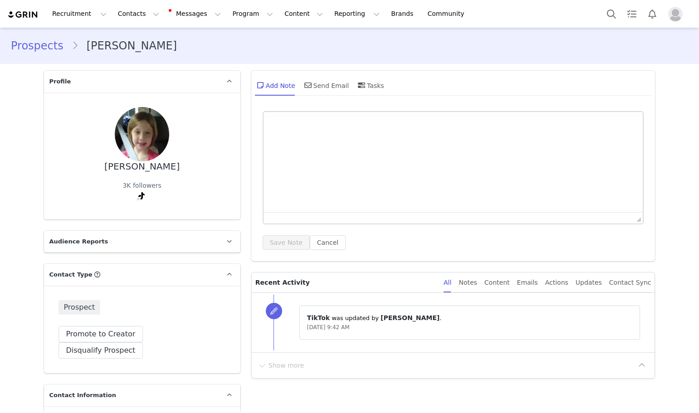
type input "+1 ([GEOGRAPHIC_DATA])"
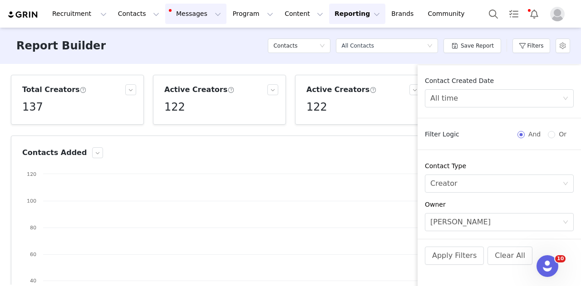
click at [174, 21] on button "Messages Messages" at bounding box center [195, 14] width 61 height 20
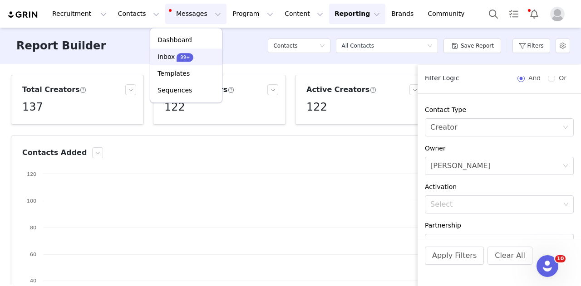
click at [177, 54] on span "99+" at bounding box center [185, 57] width 17 height 9
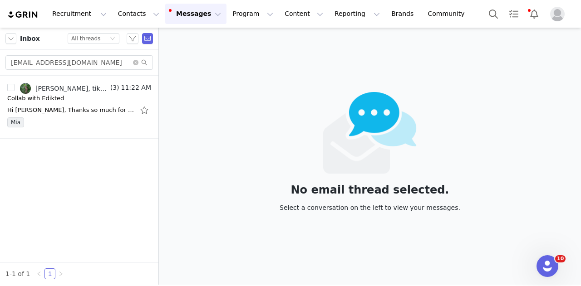
click at [94, 70] on div "ellinoraquick@gmail.com" at bounding box center [79, 63] width 158 height 26
click at [93, 66] on input "ellinoraquick@gmail.com" at bounding box center [78, 62] width 147 height 15
click at [93, 65] on input "ellinoraquick@gmail.com" at bounding box center [78, 62] width 147 height 15
click at [92, 64] on input "ellinoraquick@gmail.com" at bounding box center [78, 62] width 147 height 15
paste input "saffiharris@icloud.com"
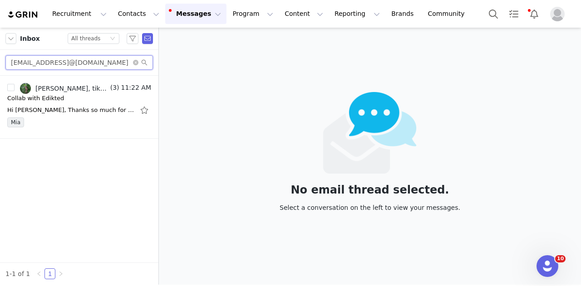
scroll to position [0, 15]
click at [92, 64] on input "ellinoraquick@gmail.comsaffiharris@icloud.com" at bounding box center [78, 62] width 147 height 15
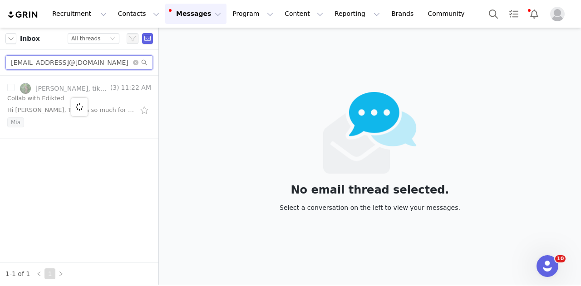
click at [92, 64] on input "ellinoraquick@gmail.comsaffiharris@icloud.com" at bounding box center [78, 62] width 147 height 15
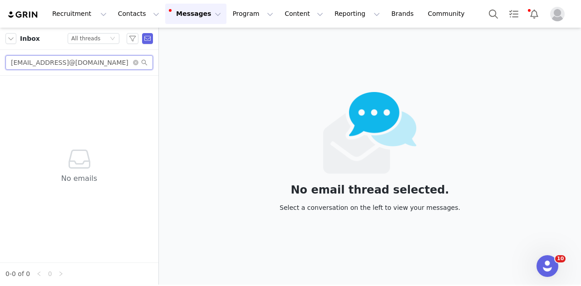
paste input "text"
type input "saffiharris@icloud.com"
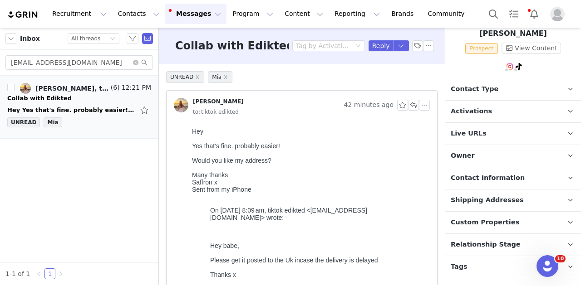
scroll to position [69, 0]
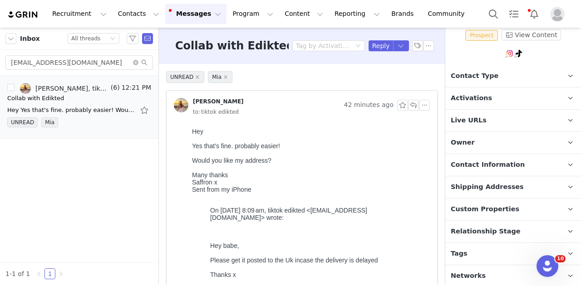
click at [472, 253] on p "Tags Keep track of your contacts by assigning them tags. You can then filter yo…" at bounding box center [502, 254] width 114 height 22
drag, startPoint x: 383, startPoint y: 54, endPoint x: 379, endPoint y: 51, distance: 4.9
click at [381, 53] on div "Collab with Edikted Tag by Activation Reply" at bounding box center [302, 46] width 286 height 36
click at [377, 49] on button "Reply" at bounding box center [380, 45] width 25 height 11
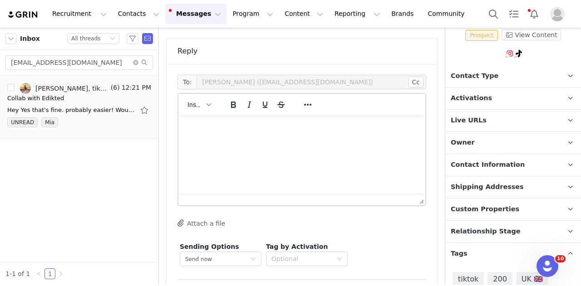
scroll to position [1493, 0]
click at [200, 99] on span "Insert" at bounding box center [195, 102] width 16 height 7
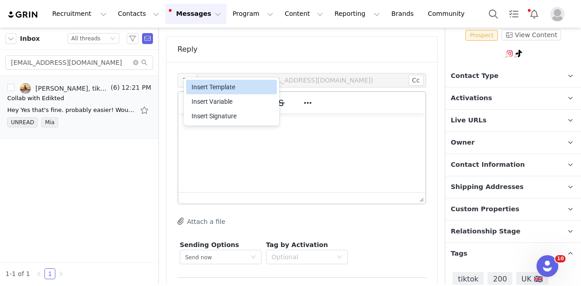
click at [203, 85] on div "Insert Template" at bounding box center [233, 87] width 82 height 11
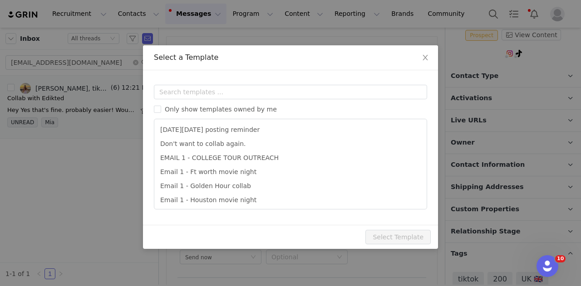
scroll to position [0, 0]
click at [211, 88] on input "text" at bounding box center [290, 92] width 273 height 15
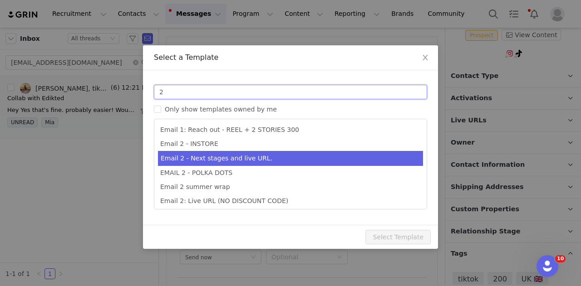
type input "2"
type input "Collab with Edikted"
click at [217, 162] on li "Email 2 - Next stages and live URL." at bounding box center [290, 158] width 265 height 15
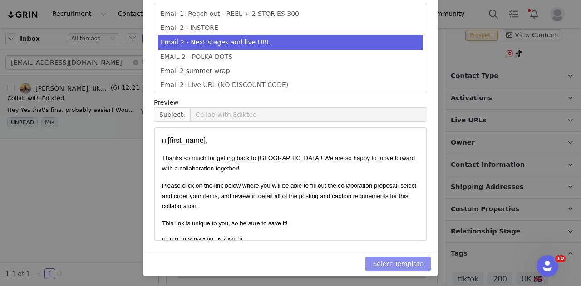
click at [405, 266] on button "Select Template" at bounding box center [397, 264] width 65 height 15
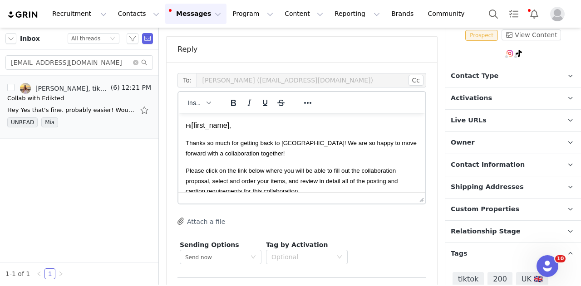
scroll to position [2, 0]
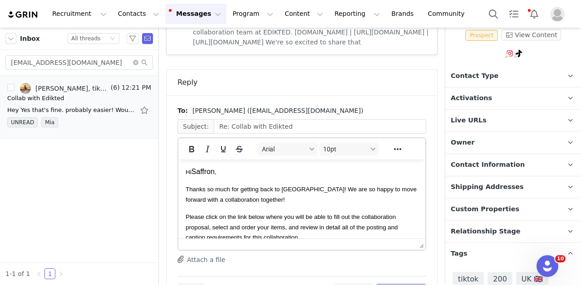
scroll to position [0, 0]
drag, startPoint x: 403, startPoint y: 258, endPoint x: 457, endPoint y: 143, distance: 127.5
click at [403, 284] on button "Send Email" at bounding box center [401, 291] width 50 height 15
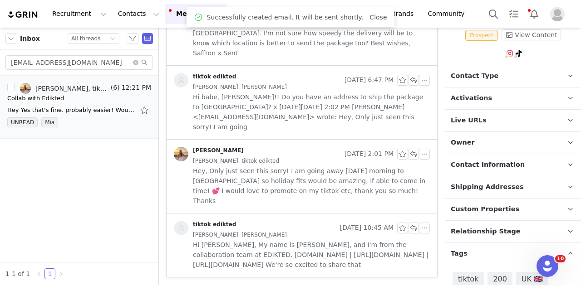
scroll to position [1205, 0]
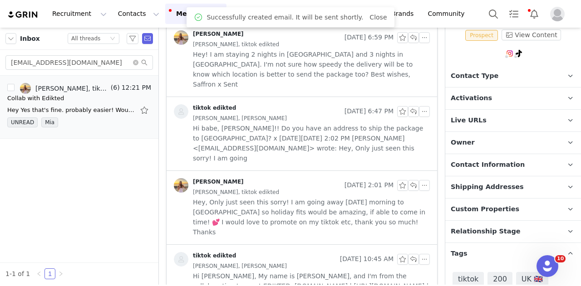
click at [483, 72] on span "Contact Type" at bounding box center [475, 76] width 48 height 10
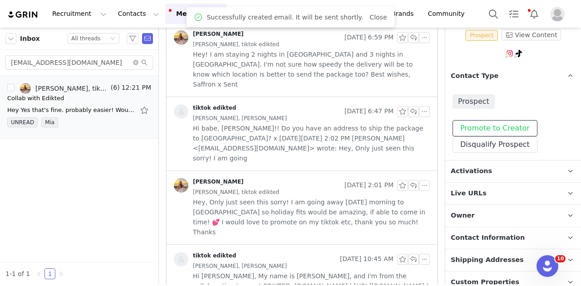
click at [487, 134] on button "Promote to Creator" at bounding box center [494, 128] width 85 height 16
drag, startPoint x: 482, startPoint y: 172, endPoint x: 477, endPoint y: 163, distance: 10.2
click at [482, 172] on span "Activations" at bounding box center [471, 172] width 41 height 10
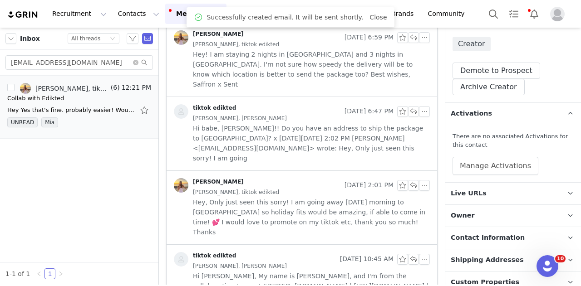
scroll to position [159, 0]
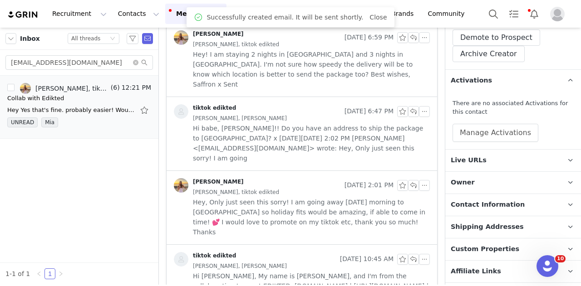
click at [485, 141] on div "There are no associated Activations for this contact Manage Activations" at bounding box center [513, 121] width 136 height 58
click at [485, 138] on button "Manage Activations" at bounding box center [495, 133] width 86 height 18
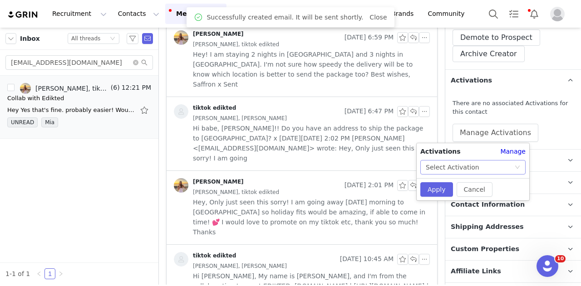
click at [473, 176] on div "Activations Manage Select Activation Cancel Apply" at bounding box center [473, 171] width 113 height 57
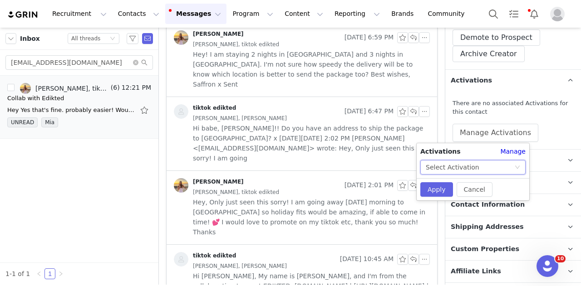
click at [473, 166] on div "Select Activation" at bounding box center [470, 168] width 88 height 14
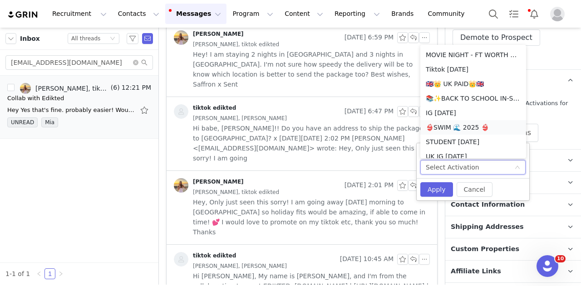
scroll to position [791, 0]
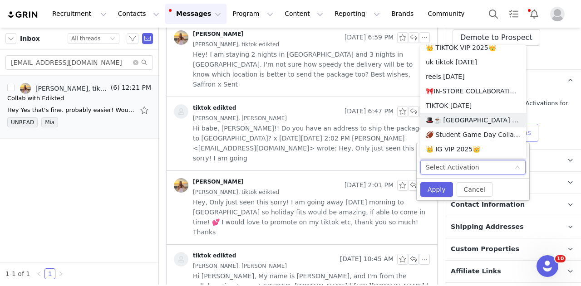
click at [472, 118] on li "🎩☕️ UK TIKTOK AUGUST 🎩☕️ 2025" at bounding box center [473, 120] width 106 height 15
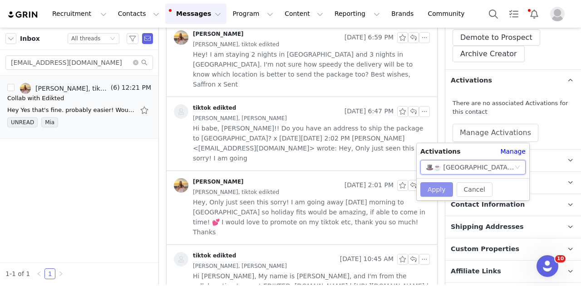
click at [445, 187] on button "Apply" at bounding box center [436, 189] width 33 height 15
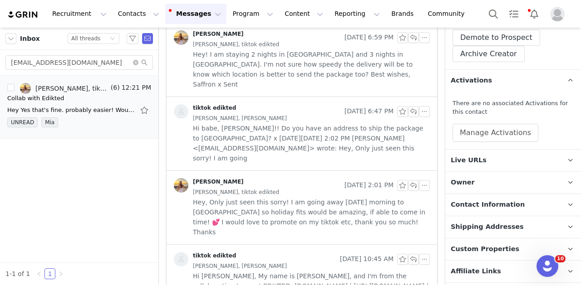
scroll to position [344, 0]
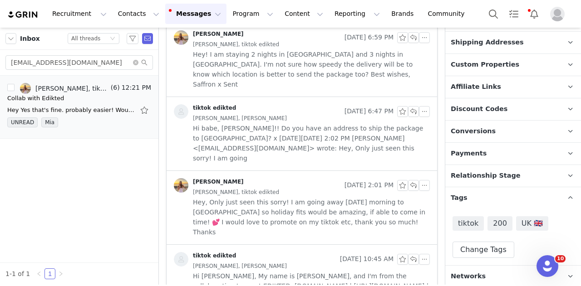
drag, startPoint x: 495, startPoint y: 171, endPoint x: 493, endPoint y: 202, distance: 31.4
click at [495, 171] on span "Relationship Stage" at bounding box center [486, 176] width 70 height 10
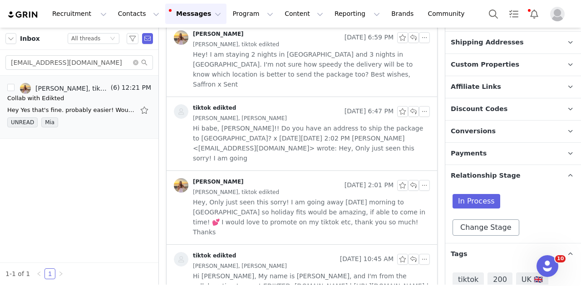
drag, startPoint x: 491, startPoint y: 206, endPoint x: 490, endPoint y: 217, distance: 11.8
click at [491, 207] on div "In Process" at bounding box center [512, 203] width 121 height 18
drag, startPoint x: 490, startPoint y: 218, endPoint x: 487, endPoint y: 191, distance: 27.8
click at [490, 220] on button "Change Stage" at bounding box center [485, 228] width 67 height 16
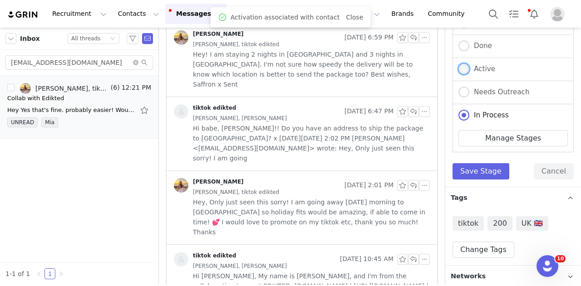
click at [486, 71] on label "Active" at bounding box center [476, 70] width 37 height 12
click at [469, 71] on input "Active" at bounding box center [463, 70] width 11 height 12
radio input "true"
radio input "false"
click at [495, 169] on button "Save Stage" at bounding box center [480, 172] width 57 height 16
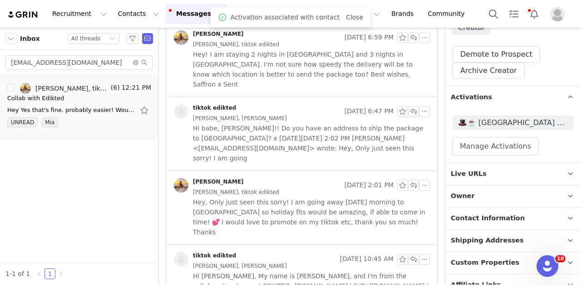
scroll to position [6, 0]
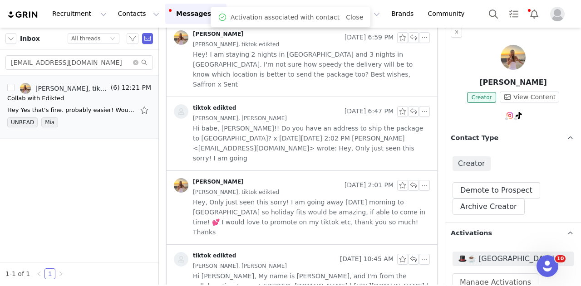
click at [503, 250] on div "🎩☕️ UK TIKTOK AUGUST 🎩☕️ 2025 Manage Activations" at bounding box center [513, 272] width 136 height 54
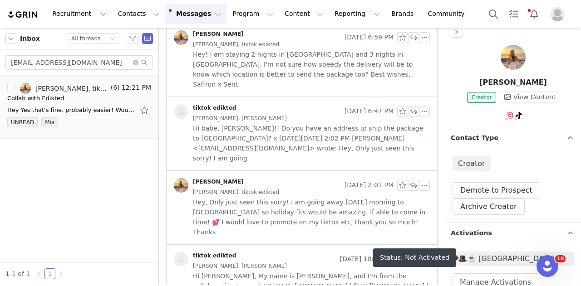
click at [497, 260] on span "🎩☕️ UK TIKTOK AUGUST 🎩☕️ 2025" at bounding box center [513, 259] width 110 height 11
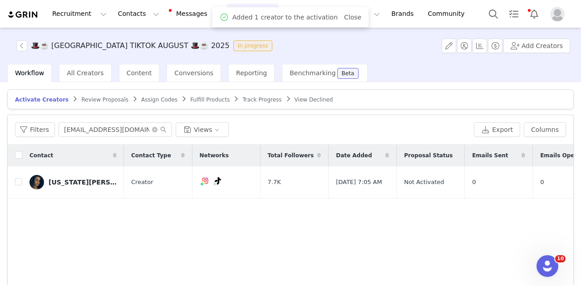
click at [89, 118] on div "Filters indianapmalik@gmail.com Views Export Columns" at bounding box center [290, 129] width 565 height 29
click at [88, 126] on input "indianapmalik@gmail.com" at bounding box center [115, 130] width 113 height 15
paste input "saffiharris@icloud"
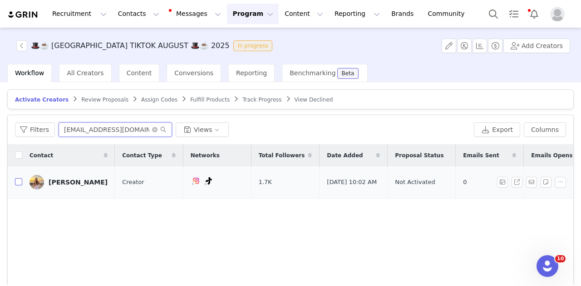
type input "saffiharris@icloud.com"
drag, startPoint x: 22, startPoint y: 183, endPoint x: 133, endPoint y: 172, distance: 111.7
click at [20, 183] on input "checkbox" at bounding box center [18, 181] width 7 height 7
checkbox input "true"
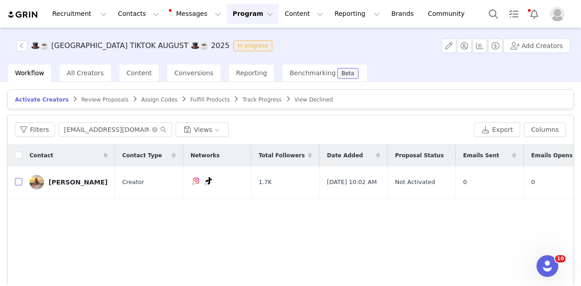
checkbox input "true"
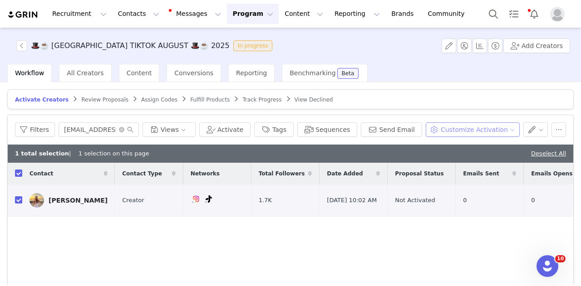
drag, startPoint x: 443, startPoint y: 123, endPoint x: 444, endPoint y: 133, distance: 10.0
click at [443, 126] on button "Customize Activation" at bounding box center [473, 130] width 94 height 15
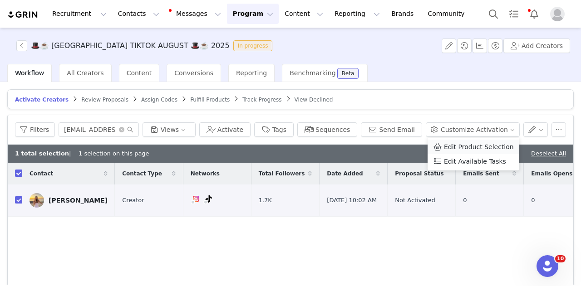
drag, startPoint x: 444, startPoint y: 137, endPoint x: 440, endPoint y: 145, distance: 9.3
click at [444, 138] on div "Edit Product Selection Edit Available Tasks" at bounding box center [473, 154] width 92 height 33
click at [439, 146] on span at bounding box center [437, 147] width 9 height 10
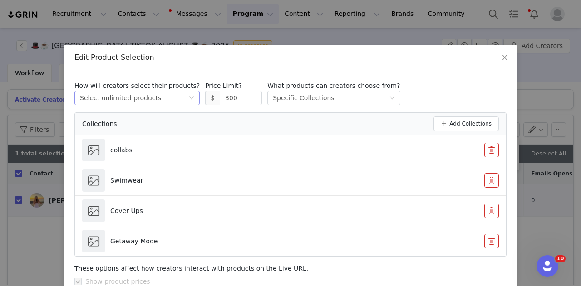
drag, startPoint x: 217, startPoint y: 103, endPoint x: 123, endPoint y: 99, distance: 94.0
click at [125, 99] on div "How will creators select their products? Select method Select unlimited product…" at bounding box center [290, 93] width 432 height 24
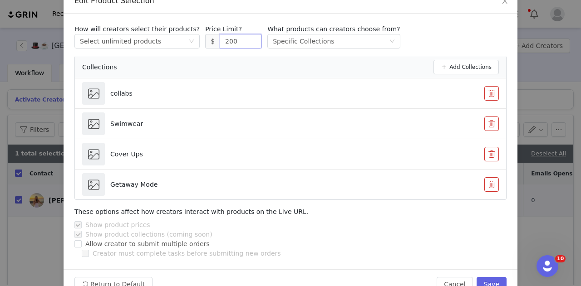
scroll to position [79, 0]
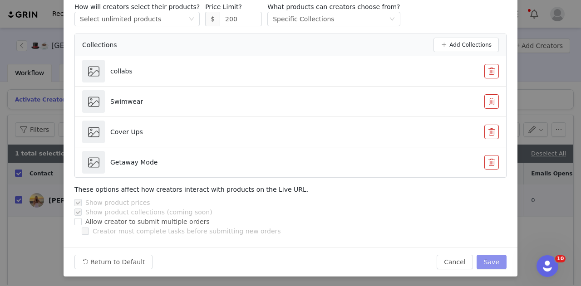
click at [495, 264] on button "Save" at bounding box center [492, 262] width 30 height 15
type input "300"
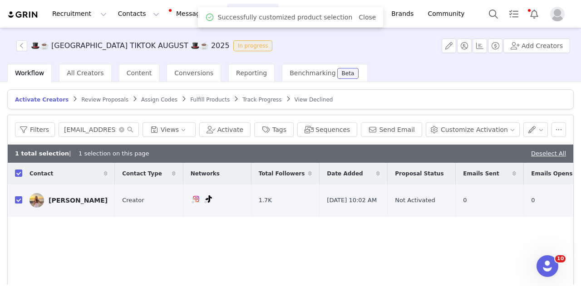
scroll to position [34, 0]
